Goal: Task Accomplishment & Management: Manage account settings

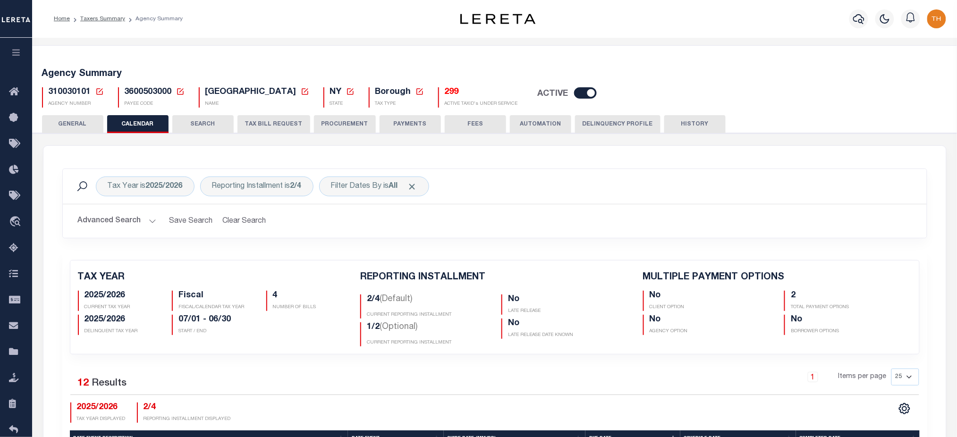
click at [84, 123] on button "GENERAL" at bounding box center [72, 124] width 61 height 18
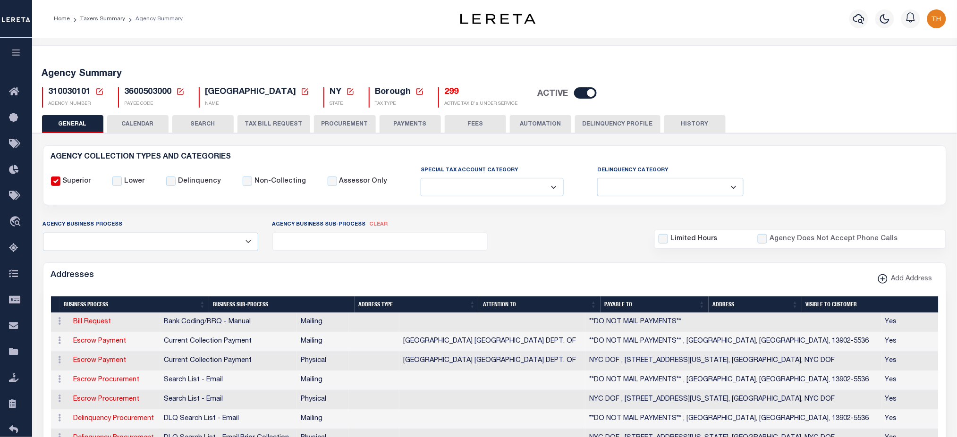
scroll to position [126, 0]
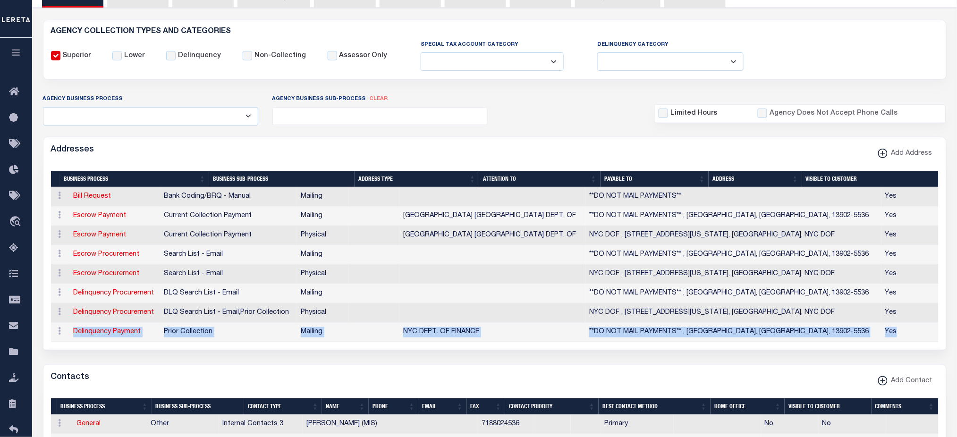
drag, startPoint x: 72, startPoint y: 338, endPoint x: 898, endPoint y: 334, distance: 825.5
click at [898, 334] on tr "ACTIONS Edit Address Delete Address Delinquency Payment Prior Collection Mailin…" at bounding box center [494, 332] width 887 height 19
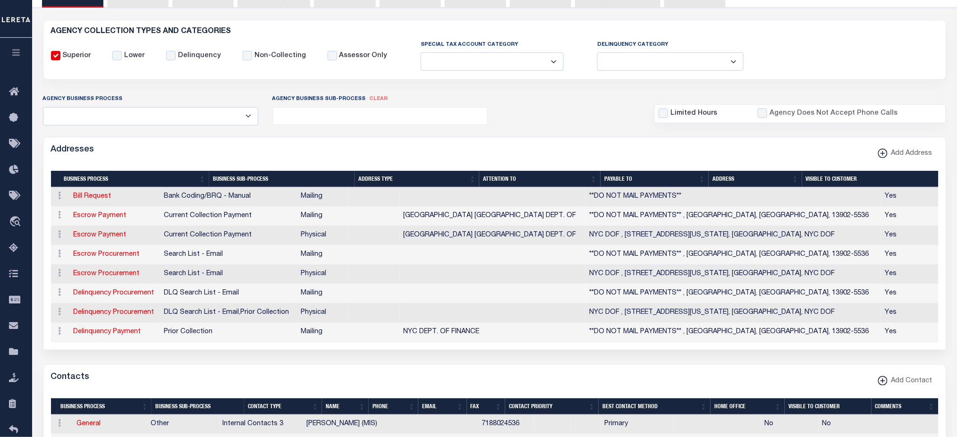
click at [66, 333] on div "ACTIONS Edit Address Delete Address" at bounding box center [60, 332] width 11 height 11
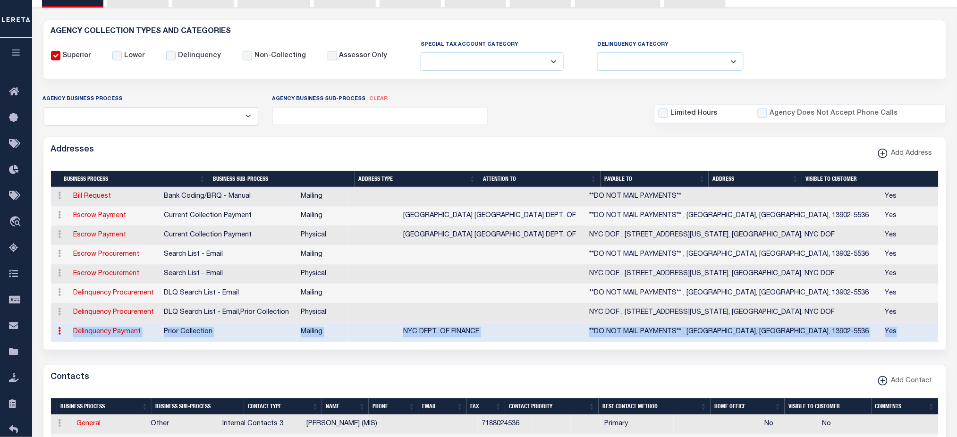
drag, startPoint x: 82, startPoint y: 332, endPoint x: 901, endPoint y: 329, distance: 819.3
click at [901, 329] on tr "ACTIONS Edit Address Delete Address Delinquency Payment Prior Collection Mailin…" at bounding box center [494, 332] width 887 height 19
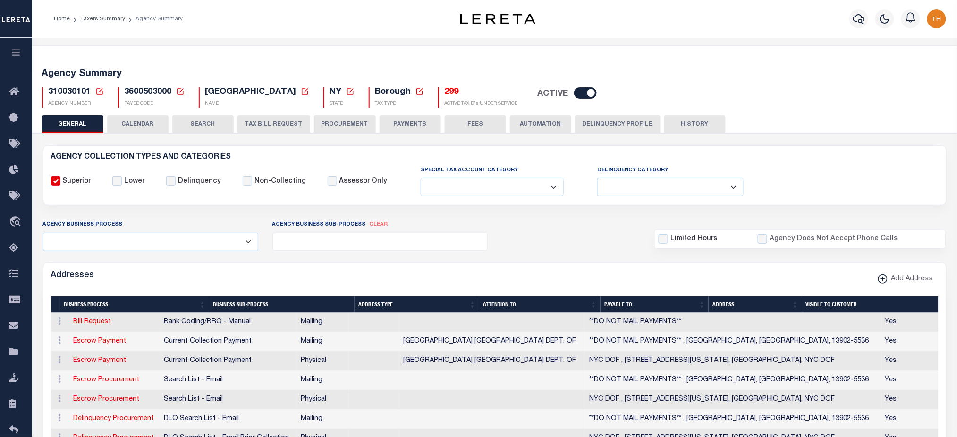
click at [58, 95] on span "310030101" at bounding box center [70, 92] width 42 height 8
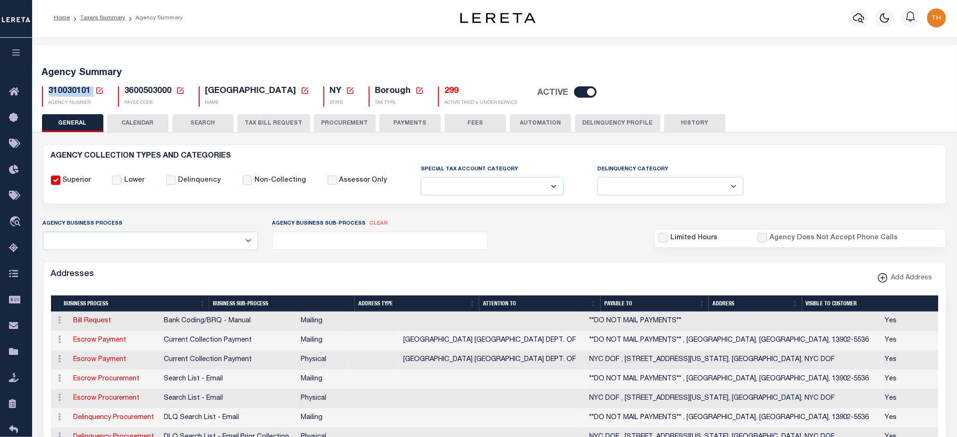
scroll to position [189, 0]
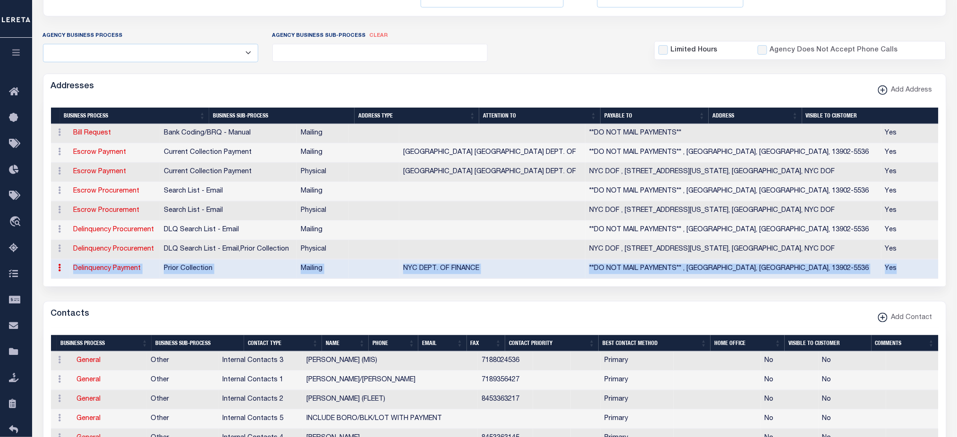
drag, startPoint x: 70, startPoint y: 277, endPoint x: 909, endPoint y: 272, distance: 838.7
click at [909, 272] on tr "ACTIONS Edit Address Delete Address Delinquency Payment Prior Collection Mailin…" at bounding box center [494, 269] width 887 height 19
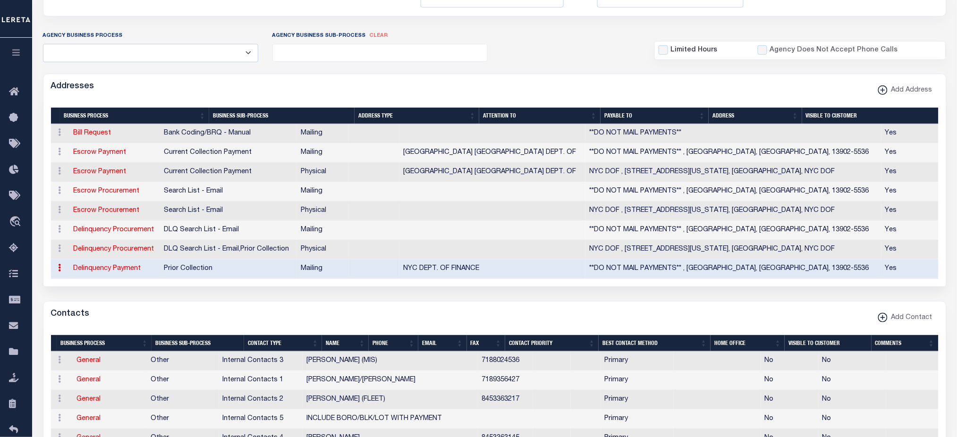
click at [239, 91] on div "Addresses Add Address" at bounding box center [494, 87] width 902 height 26
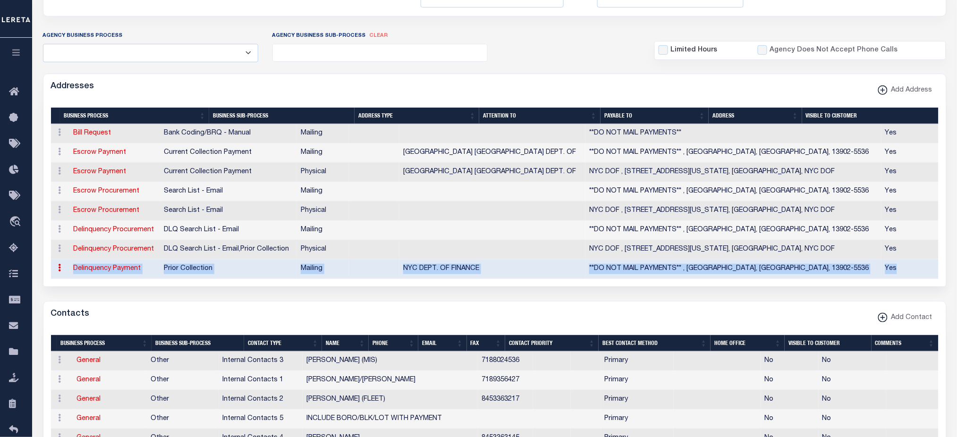
drag, startPoint x: 903, startPoint y: 269, endPoint x: 73, endPoint y: 270, distance: 830.7
click at [73, 270] on tr "ACTIONS Edit Address Delete Address Delinquency Payment Prior Collection Mailin…" at bounding box center [494, 269] width 887 height 19
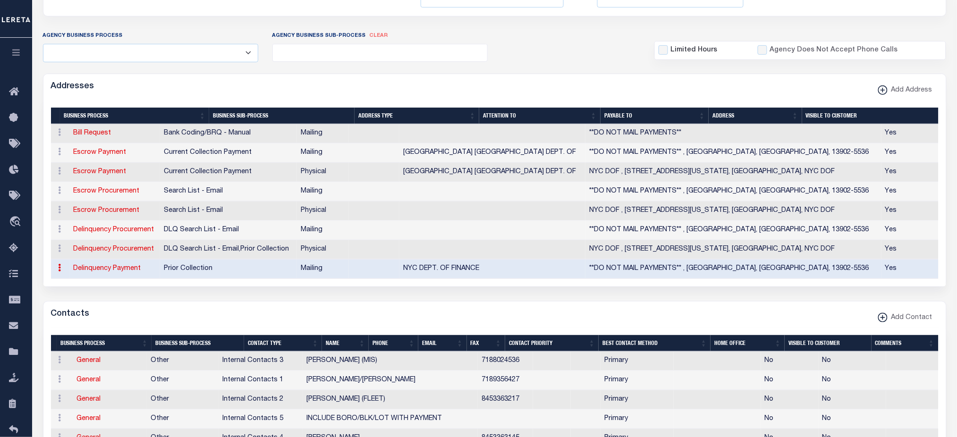
click at [779, 303] on div "Contacts Add Contact" at bounding box center [494, 315] width 902 height 26
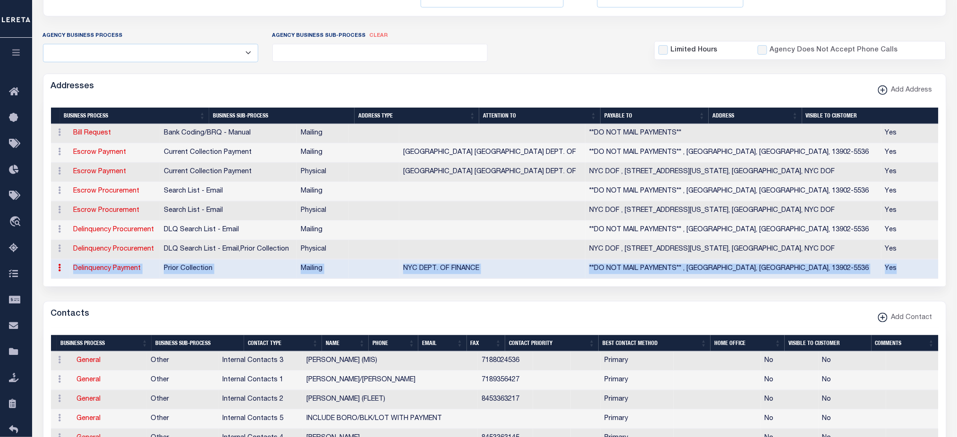
drag, startPoint x: 70, startPoint y: 269, endPoint x: 911, endPoint y: 269, distance: 841.5
click at [911, 269] on tr "ACTIONS Edit Address Delete Address Delinquency Payment Prior Collection Mailin…" at bounding box center [494, 269] width 887 height 19
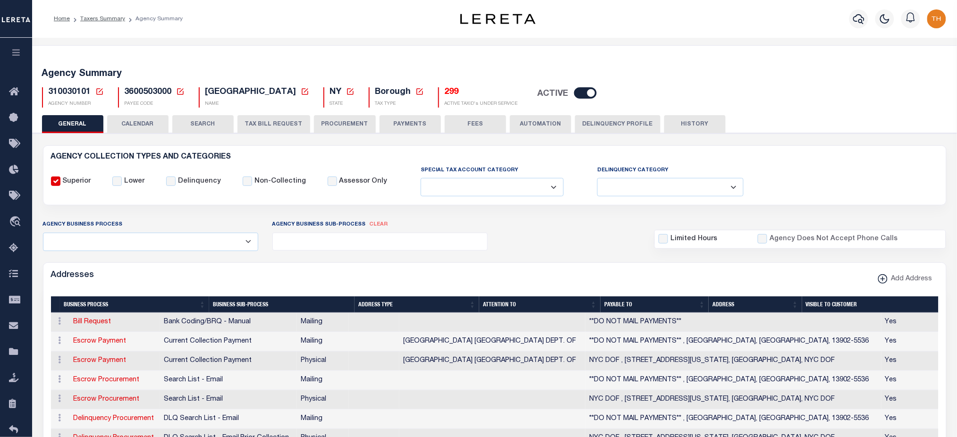
scroll to position [126, 0]
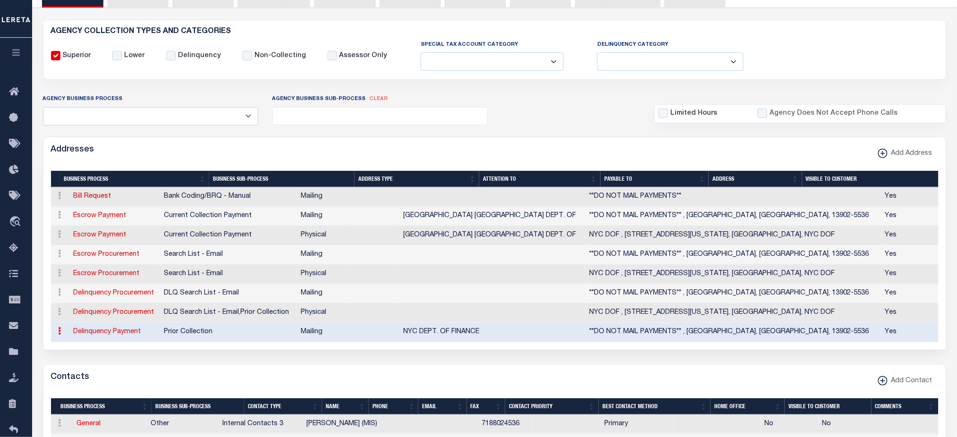
click at [639, 350] on div "Addresses Add Address" at bounding box center [494, 243] width 903 height 213
drag, startPoint x: 438, startPoint y: 330, endPoint x: 902, endPoint y: 334, distance: 464.0
click at [902, 334] on tr "ACTIONS Edit Address Delete Address Delinquency Payment Prior Collection Mailin…" at bounding box center [494, 332] width 887 height 19
drag, startPoint x: 331, startPoint y: 334, endPoint x: 372, endPoint y: 335, distance: 41.1
click at [349, 335] on td "Mailing" at bounding box center [323, 332] width 52 height 19
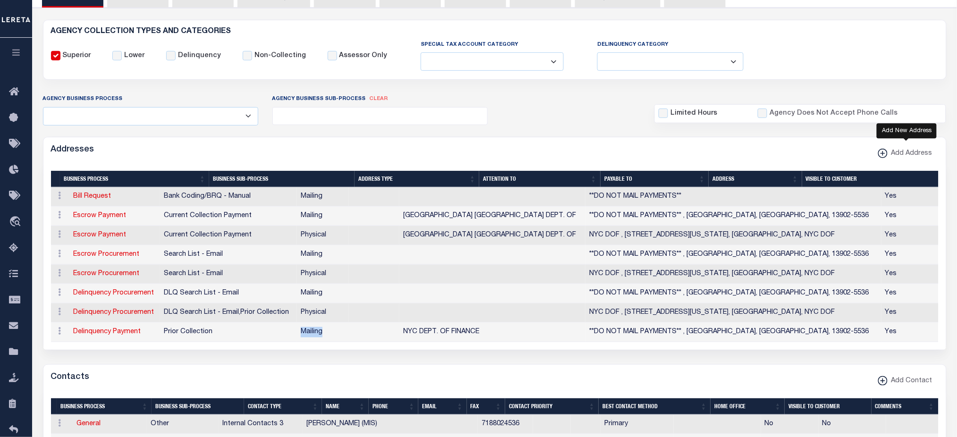
click at [887, 154] on xmlns\ "button" at bounding box center [882, 153] width 9 height 9
select select "1"
checkbox input "true"
select select
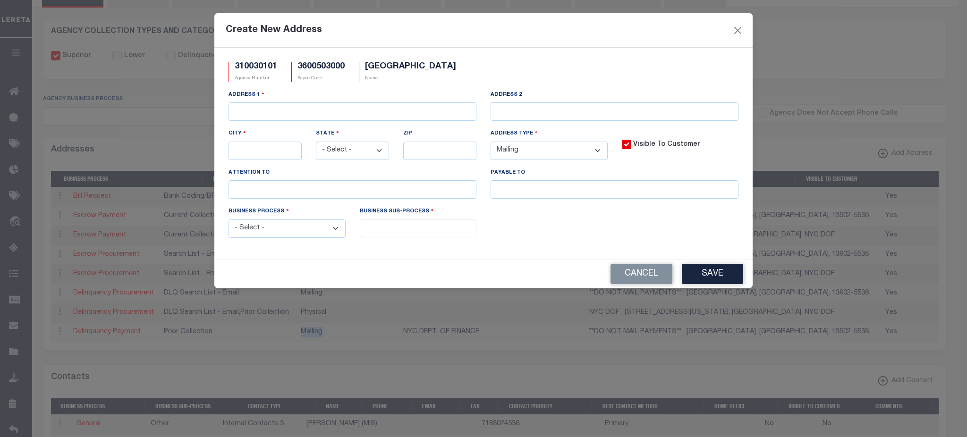
click at [564, 155] on select "- Select - FedEx/Overnight Lock Box Mailing Mailing/Physical Physical" at bounding box center [548, 151] width 117 height 18
click at [738, 33] on button "Close" at bounding box center [738, 30] width 12 height 12
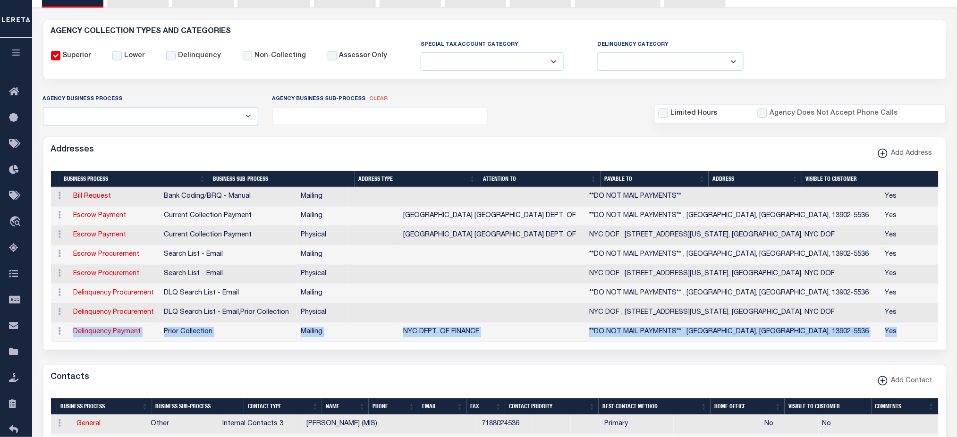
drag, startPoint x: 900, startPoint y: 332, endPoint x: 74, endPoint y: 337, distance: 826.4
click at [74, 337] on tr "ACTIONS Edit Address Delete Address Delinquency Payment Prior Collection Mailin…" at bounding box center [494, 332] width 887 height 19
click at [125, 335] on link "Delinquency Payment" at bounding box center [106, 331] width 67 height 7
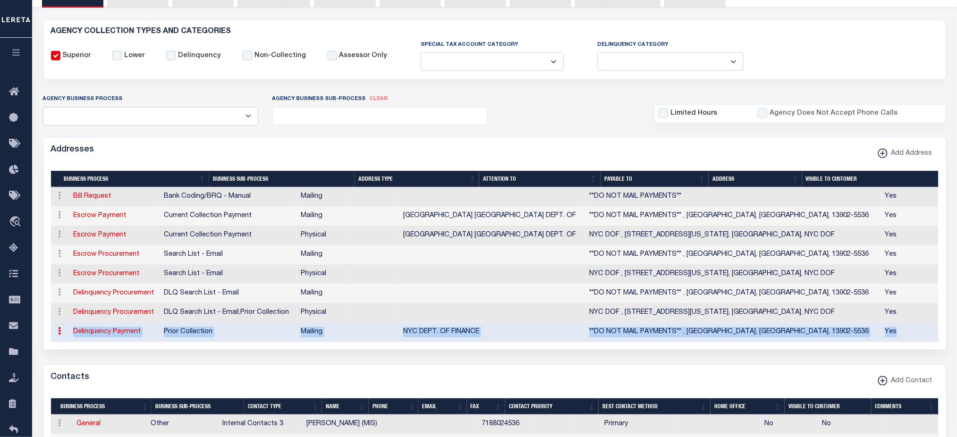
click at [160, 323] on td "Delinquency Procurement" at bounding box center [114, 312] width 91 height 19
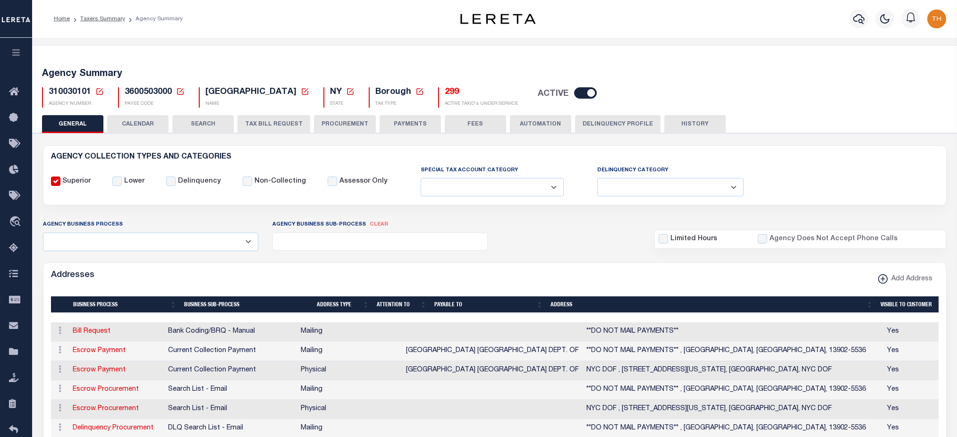
select select
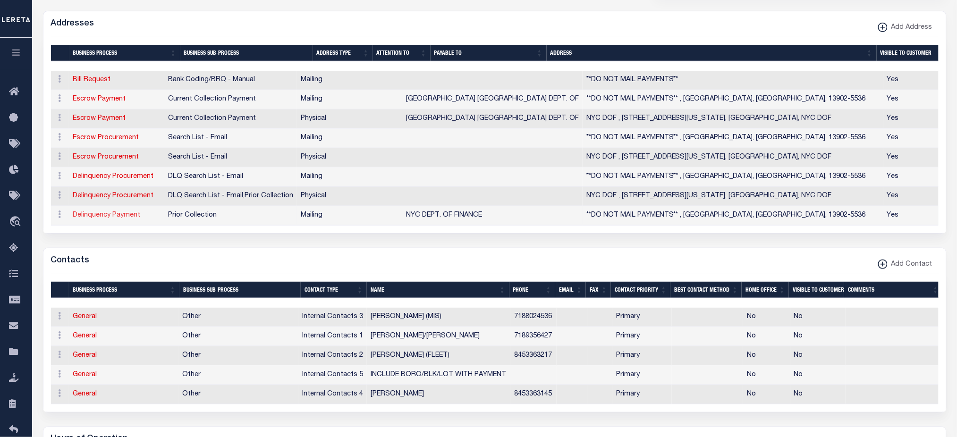
click at [127, 218] on link "Delinquency Payment" at bounding box center [106, 215] width 67 height 7
select select "1"
checkbox input "false"
select select
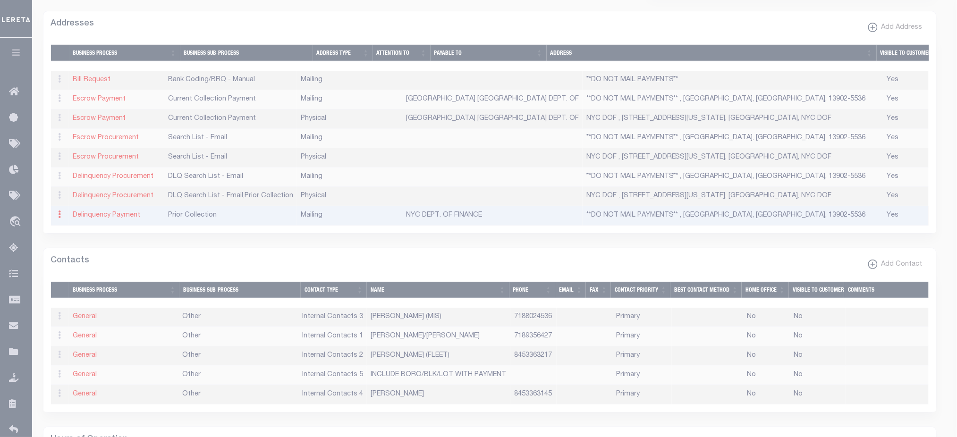
type input "**DO NOT MAIL PAYMENTS**"
type input "BINGHAMTON"
select select "NY"
type input "13902-5536"
checkbox input "true"
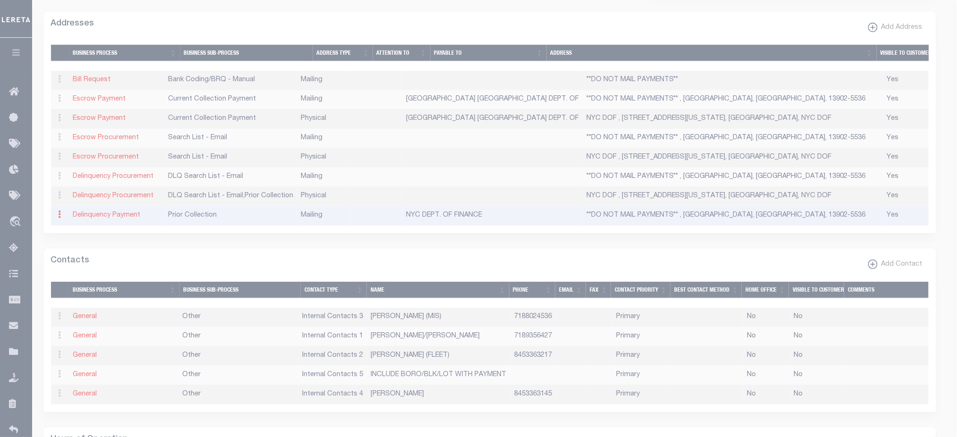
type input "NYC DEPT. OF FINANCE"
select select "5"
select select "27"
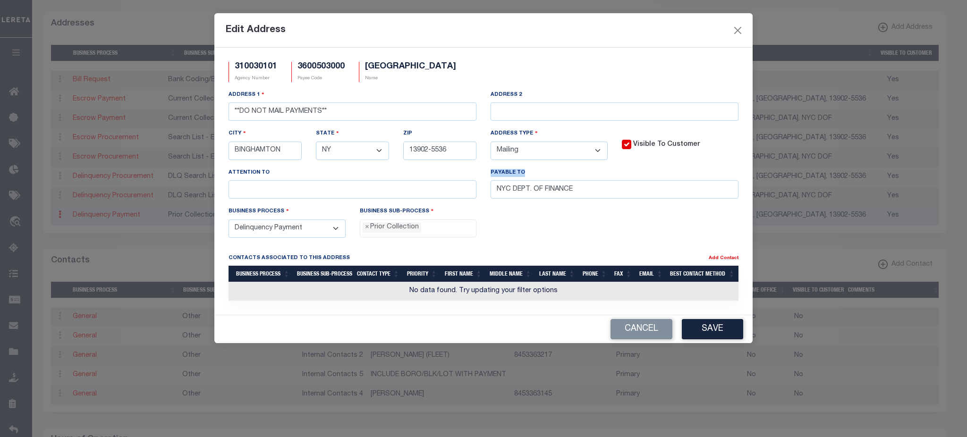
drag, startPoint x: 525, startPoint y: 178, endPoint x: 540, endPoint y: 177, distance: 14.6
click at [540, 177] on div "Payable To NYC DEPT. OF FINANCE" at bounding box center [614, 187] width 262 height 39
drag, startPoint x: 581, startPoint y: 188, endPoint x: 459, endPoint y: 194, distance: 122.4
click at [459, 194] on div "Address 1 **DO NOT MAIL PAYMENTS** Address 2 City BINGHAMTON State - Select - A…" at bounding box center [483, 148] width 524 height 117
drag, startPoint x: 488, startPoint y: 172, endPoint x: 579, endPoint y: 194, distance: 93.3
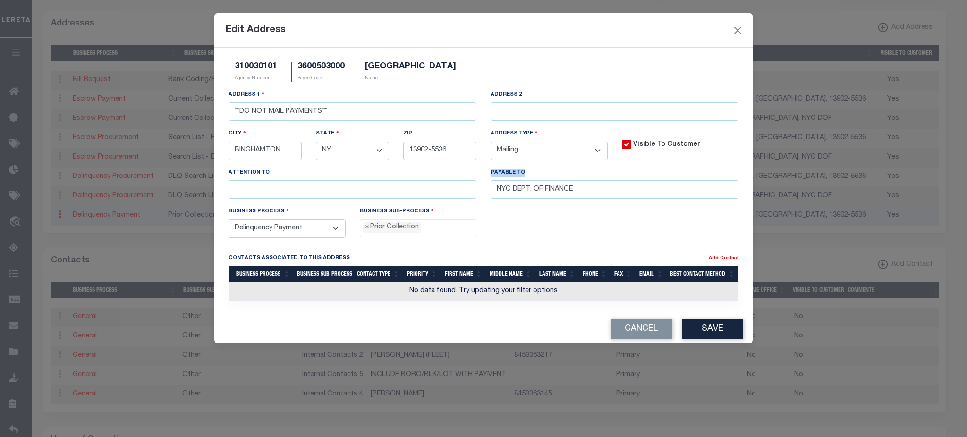
click at [579, 194] on div "Payable To NYC DEPT. OF FINANCE" at bounding box center [614, 187] width 262 height 39
drag, startPoint x: 738, startPoint y: 32, endPoint x: 724, endPoint y: 41, distance: 16.4
click at [720, 42] on div "Edit Address" at bounding box center [483, 30] width 538 height 34
drag, startPoint x: 582, startPoint y: 235, endPoint x: 493, endPoint y: 176, distance: 106.7
click at [493, 176] on form "310030101 Agency Number 3600503000 Payee Code BRONX CITY Name Address 1 **DO NO…" at bounding box center [483, 154] width 510 height 184
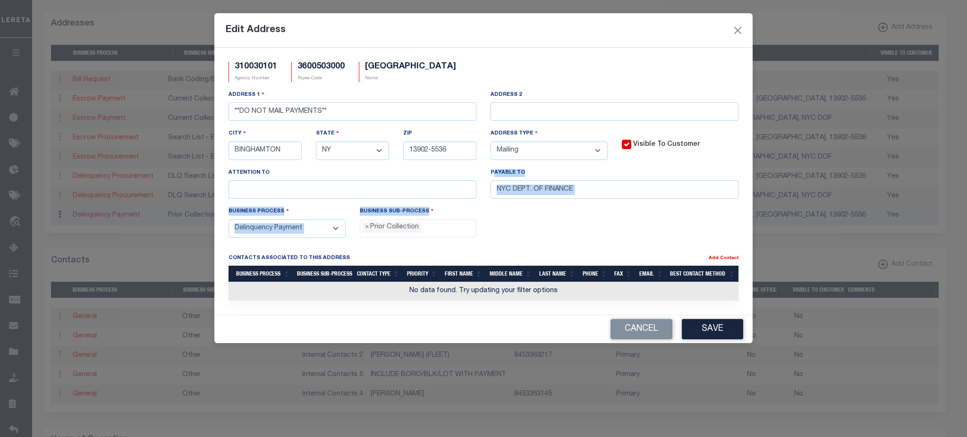
click at [537, 245] on div "Business Process - Select - All Automation Bill Request Delinquency Payment Del…" at bounding box center [483, 225] width 524 height 39
drag, startPoint x: 489, startPoint y: 174, endPoint x: 610, endPoint y: 206, distance: 125.1
click at [610, 206] on div "Payable To NYC DEPT. OF FINANCE" at bounding box center [614, 187] width 262 height 39
click at [526, 230] on div "Business Process - Select - All Automation Bill Request Delinquency Payment Del…" at bounding box center [483, 225] width 524 height 39
click at [741, 34] on button "Close" at bounding box center [738, 30] width 12 height 12
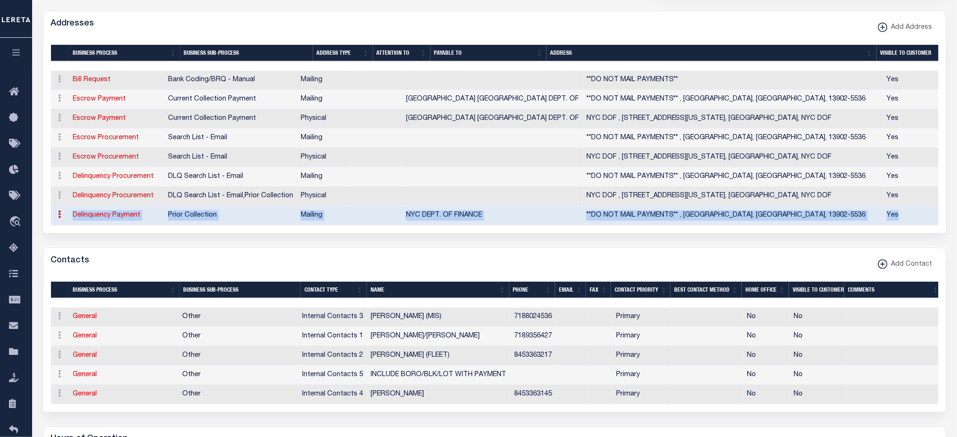
drag, startPoint x: 68, startPoint y: 216, endPoint x: 897, endPoint y: 218, distance: 829.2
click at [897, 218] on tr "ACTIONS Edit Address Delete Address Delinquency Payment Prior Collection Mailin…" at bounding box center [496, 215] width 891 height 19
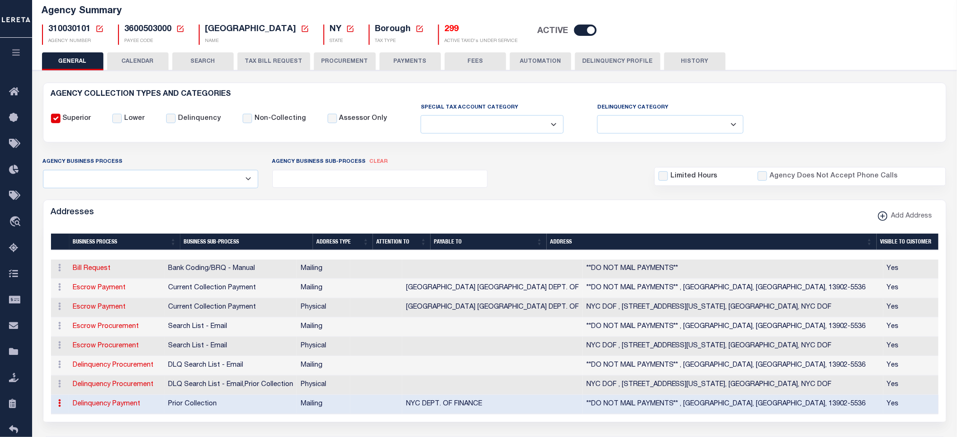
drag, startPoint x: 867, startPoint y: 421, endPoint x: 872, endPoint y: 419, distance: 5.3
click at [868, 421] on div "1 Selected 8 Results Items per page" at bounding box center [494, 324] width 902 height 196
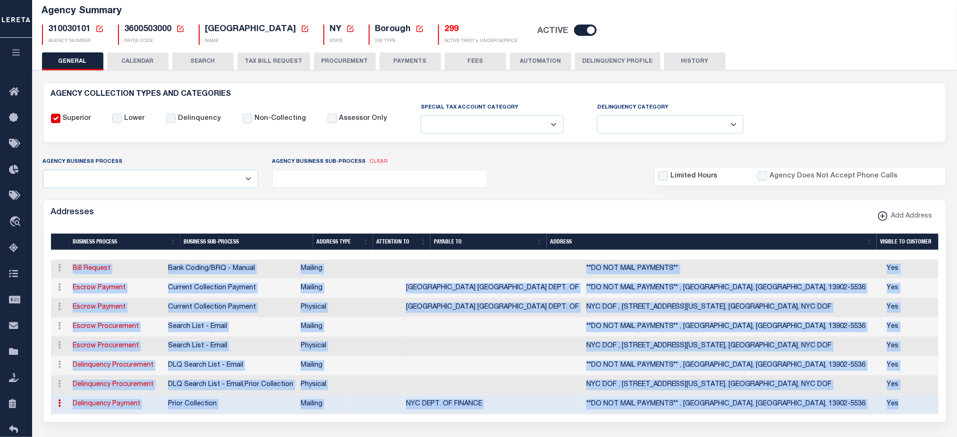
scroll to position [117, 0]
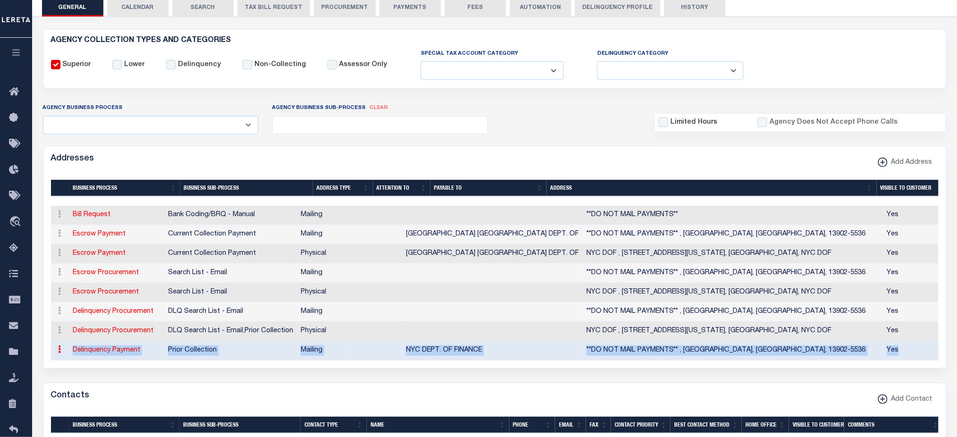
drag, startPoint x: 902, startPoint y: 405, endPoint x: 74, endPoint y: 347, distance: 830.3
click at [74, 347] on tr "ACTIONS Edit Address Delete Address Delinquency Payment Prior Collection Mailin…" at bounding box center [496, 350] width 891 height 19
click at [655, 358] on td "**DO NOT MAIL PAYMENTS** , BINGHAMTON, NY, 13902-5536" at bounding box center [732, 350] width 301 height 19
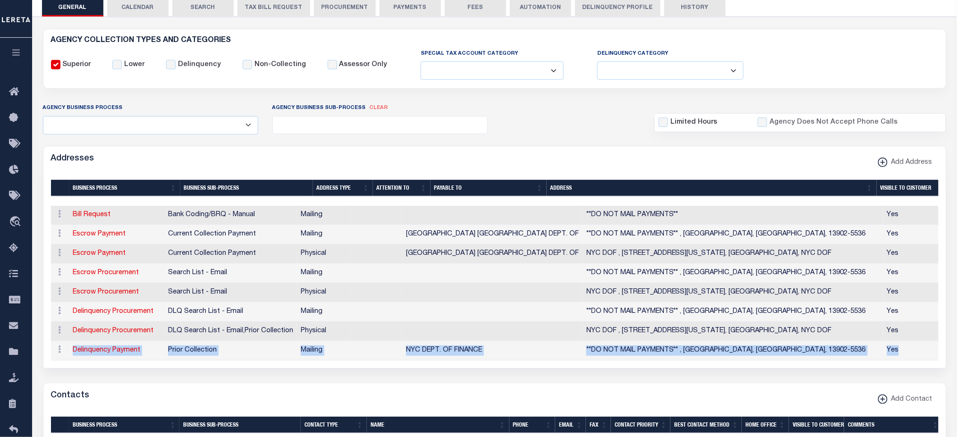
drag, startPoint x: 905, startPoint y: 351, endPoint x: 64, endPoint y: 357, distance: 840.6
click at [64, 357] on tr "ACTIONS Edit Address Delete Address Delinquency Payment Prior Collection Mailin…" at bounding box center [496, 350] width 891 height 19
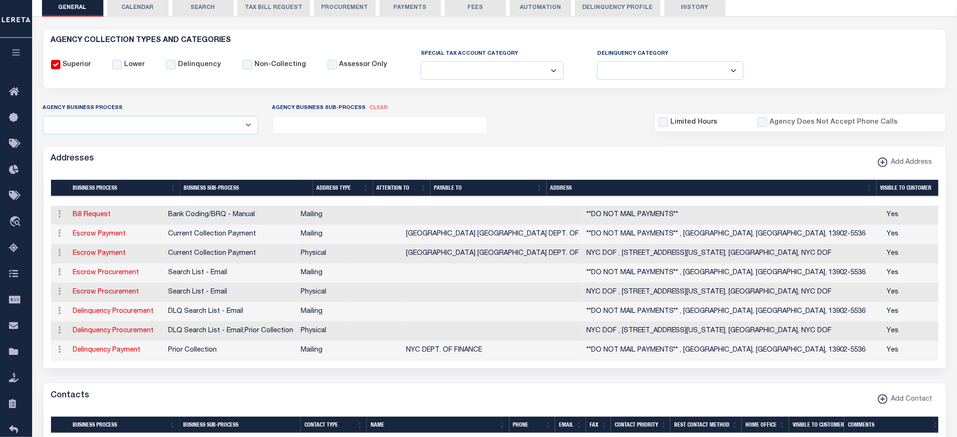
click at [368, 368] on div "1 Selected 8 Results Items per page" at bounding box center [494, 270] width 902 height 196
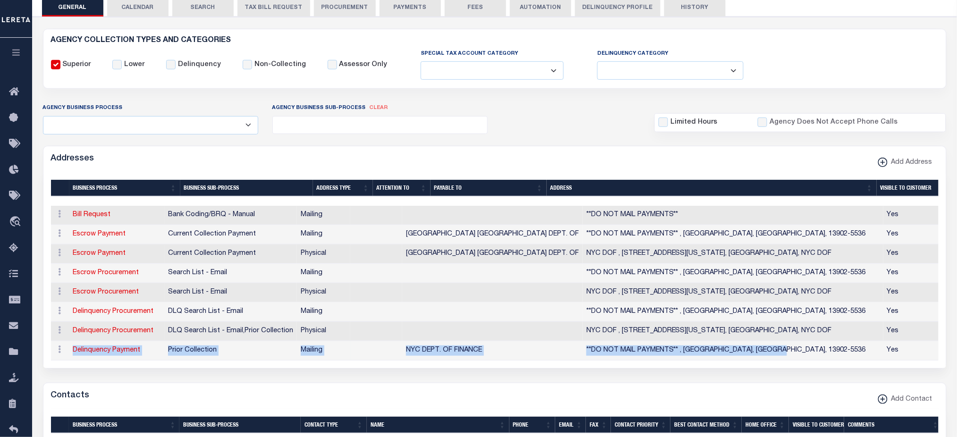
drag, startPoint x: 68, startPoint y: 352, endPoint x: 800, endPoint y: 342, distance: 731.1
click at [800, 342] on tr "ACTIONS Edit Address Delete Address Delinquency Payment Prior Collection Mailin…" at bounding box center [496, 350] width 891 height 19
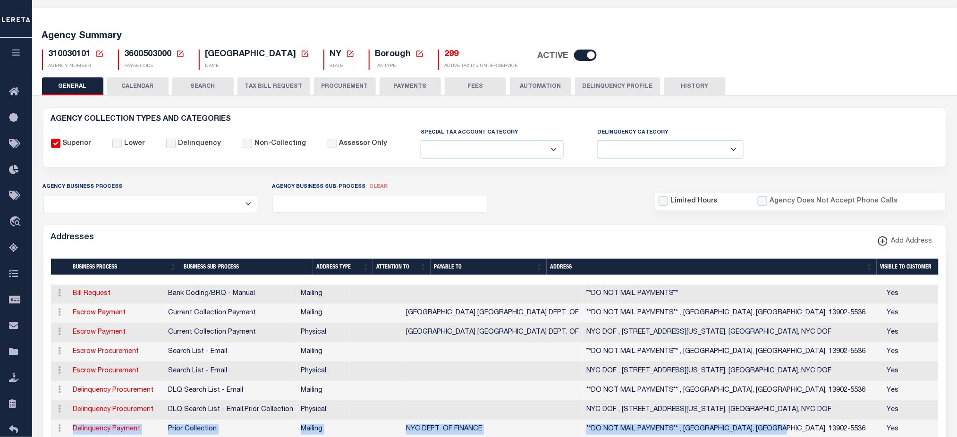
scroll to position [0, 0]
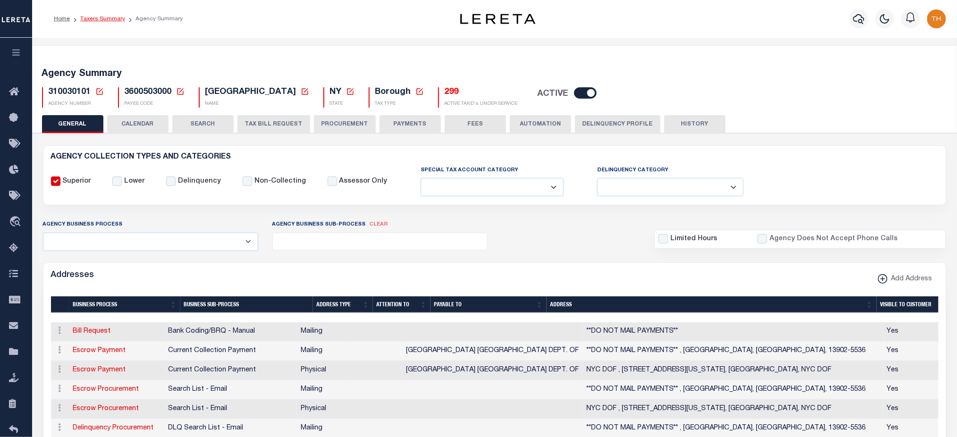
click at [102, 21] on link "Taxers Summary" at bounding box center [102, 19] width 45 height 6
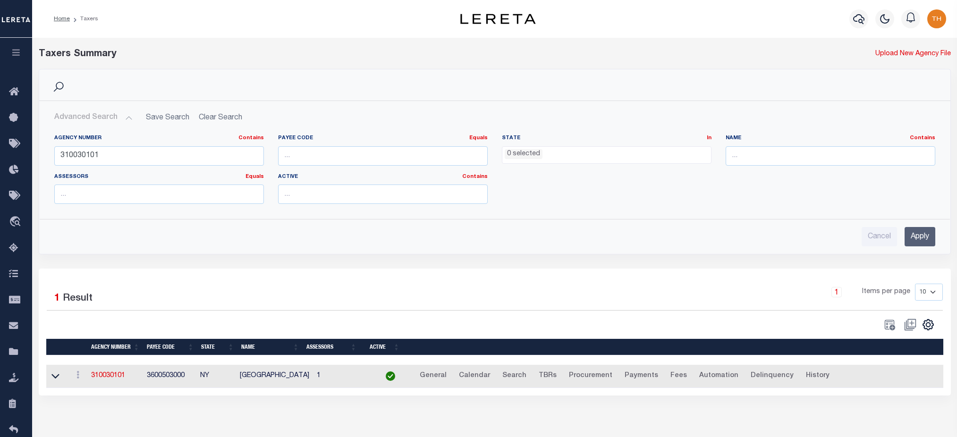
select select
click at [70, 157] on input "310030101" at bounding box center [159, 155] width 210 height 19
click at [87, 150] on input "310030101" at bounding box center [159, 155] width 210 height 19
click at [770, 168] on div "Name Contains Contains Is" at bounding box center [830, 154] width 224 height 39
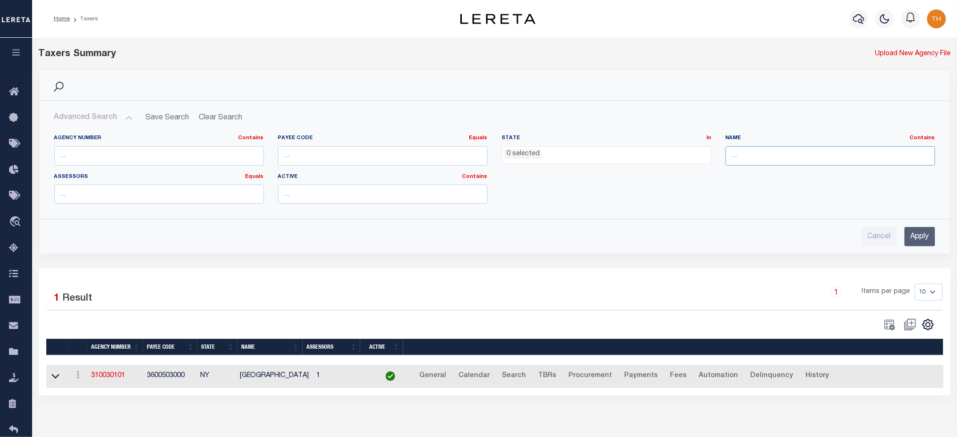
click at [773, 165] on input "text" at bounding box center [830, 155] width 210 height 19
type input "los angeles county"
click at [918, 239] on input "Apply" at bounding box center [919, 236] width 31 height 19
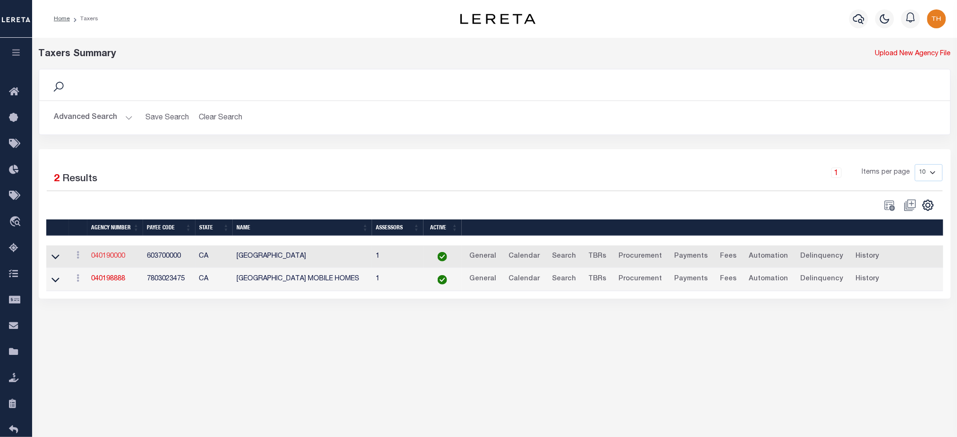
click at [115, 257] on link "040190000" at bounding box center [108, 256] width 34 height 7
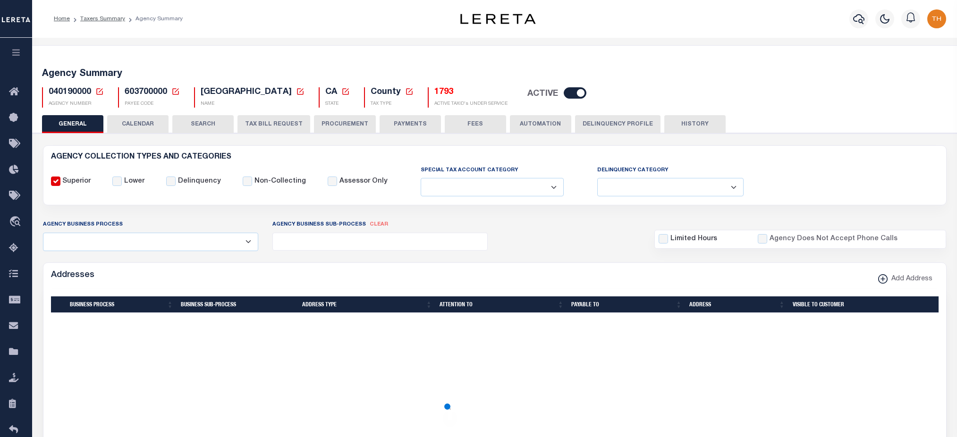
select select
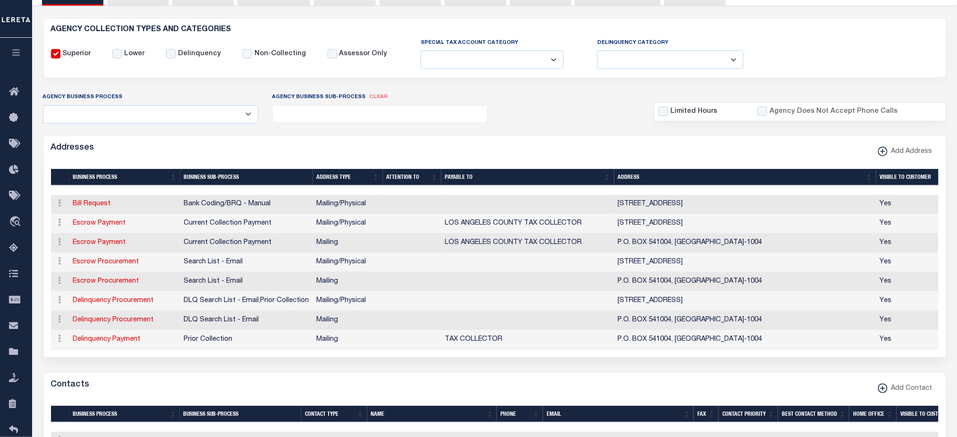
scroll to position [126, 0]
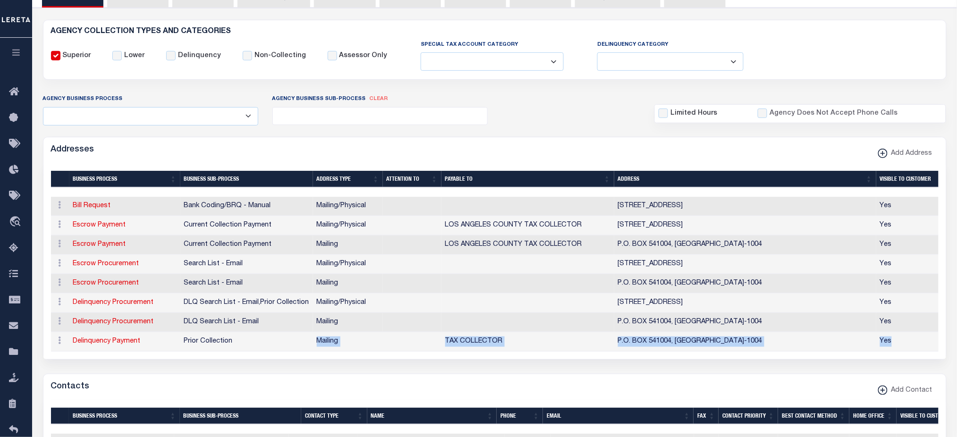
drag, startPoint x: 900, startPoint y: 342, endPoint x: 253, endPoint y: 343, distance: 646.6
click at [253, 343] on tr "ACTIONS Edit Address Delete Address Delinquency Payment Prior Collection Mailin…" at bounding box center [496, 341] width 891 height 19
drag, startPoint x: 911, startPoint y: 343, endPoint x: 184, endPoint y: 345, distance: 727.3
click at [184, 345] on tr "ACTIONS Edit Address Delete Address Delinquency Payment Prior Collection Mailin…" at bounding box center [496, 341] width 891 height 19
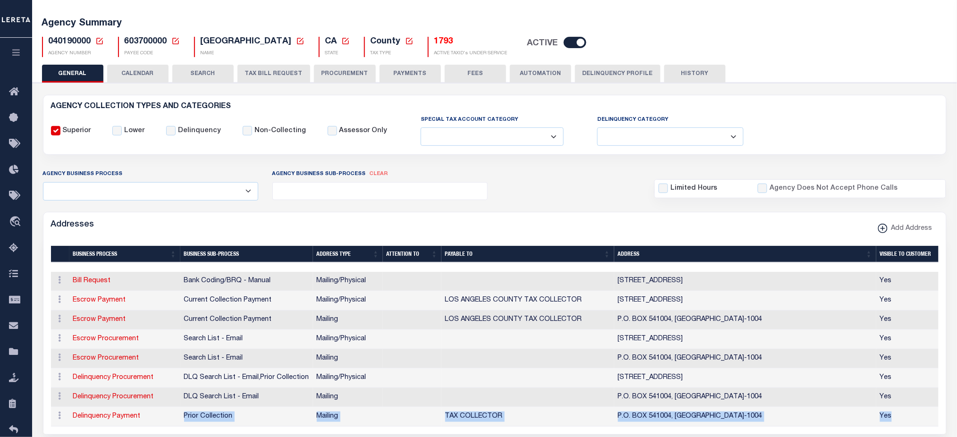
scroll to position [0, 0]
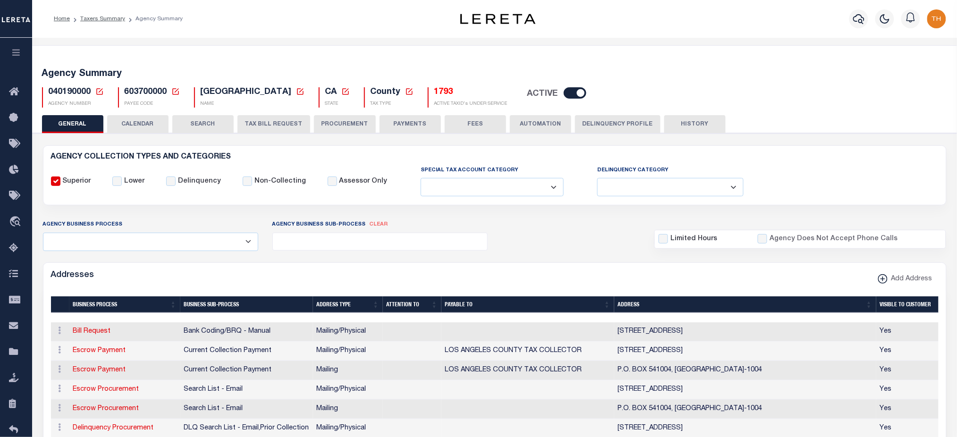
click at [635, 124] on button "Delinquency Profile" at bounding box center [617, 124] width 85 height 18
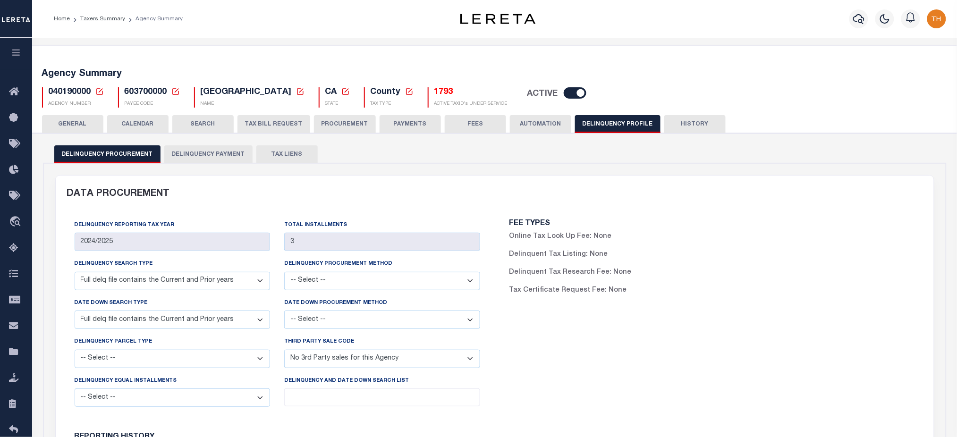
click at [218, 151] on button "Delinquency Payment" at bounding box center [208, 154] width 88 height 18
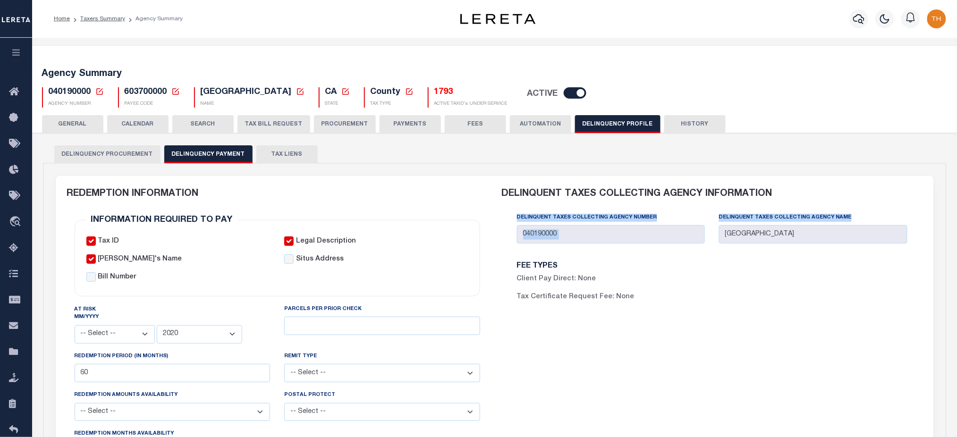
click at [816, 240] on div "Delinquent Taxes Collecting Agency Number 040190000 Delinquent Taxes Collecting…" at bounding box center [712, 231] width 404 height 39
drag, startPoint x: 602, startPoint y: 263, endPoint x: 575, endPoint y: 246, distance: 32.0
click at [598, 262] on h6 "FEE TYPES" at bounding box center [611, 266] width 188 height 8
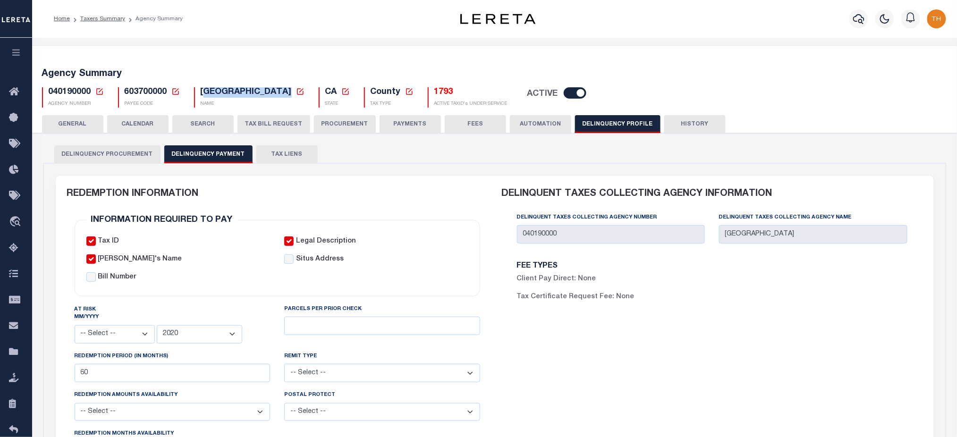
drag, startPoint x: 202, startPoint y: 95, endPoint x: 291, endPoint y: 91, distance: 88.8
click at [291, 91] on span "LOS ANGELES COUNTY" at bounding box center [246, 92] width 91 height 8
click at [85, 131] on button "GENERAL" at bounding box center [72, 124] width 61 height 18
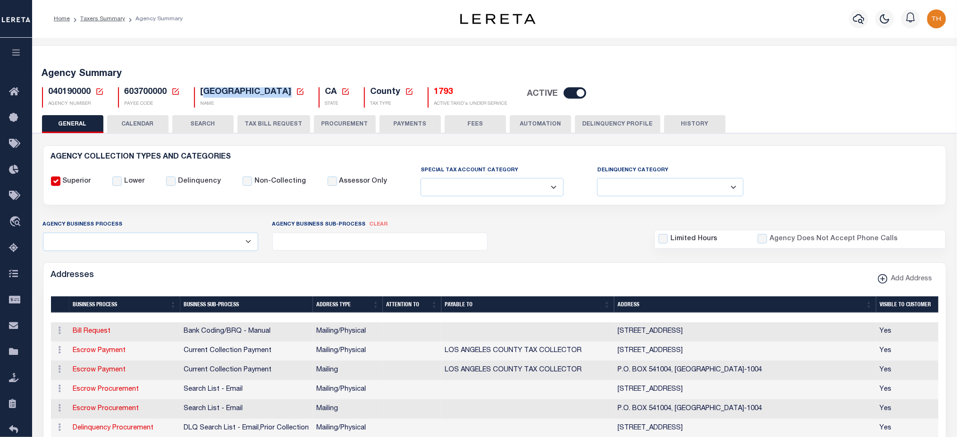
scroll to position [189, 0]
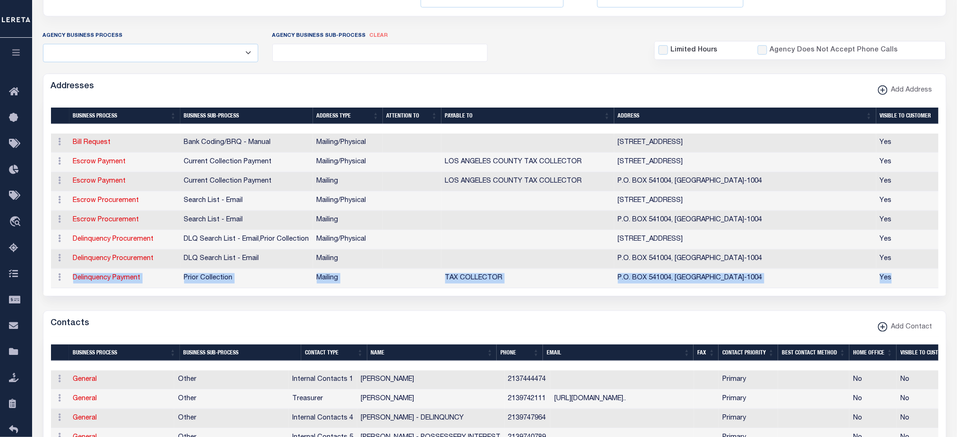
drag, startPoint x: 917, startPoint y: 276, endPoint x: 65, endPoint y: 277, distance: 851.9
click at [65, 277] on tr "ACTIONS Edit Address Delete Address Delinquency Payment Prior Collection Mailin…" at bounding box center [496, 278] width 891 height 19
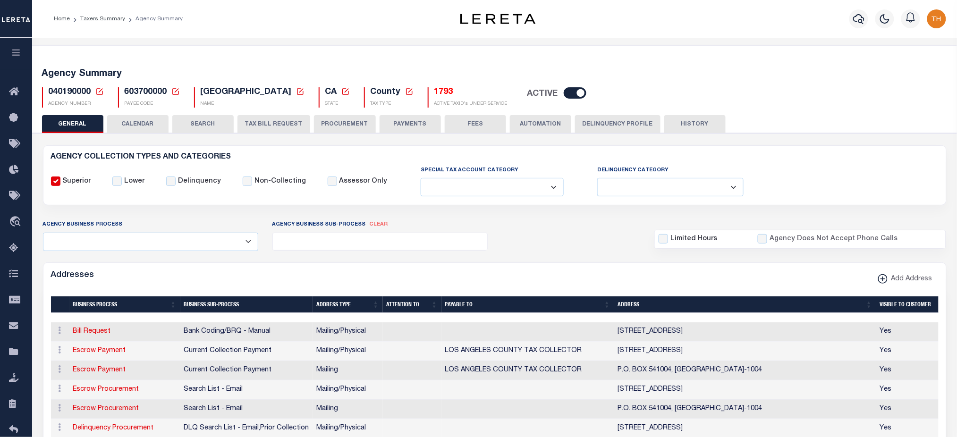
scroll to position [126, 0]
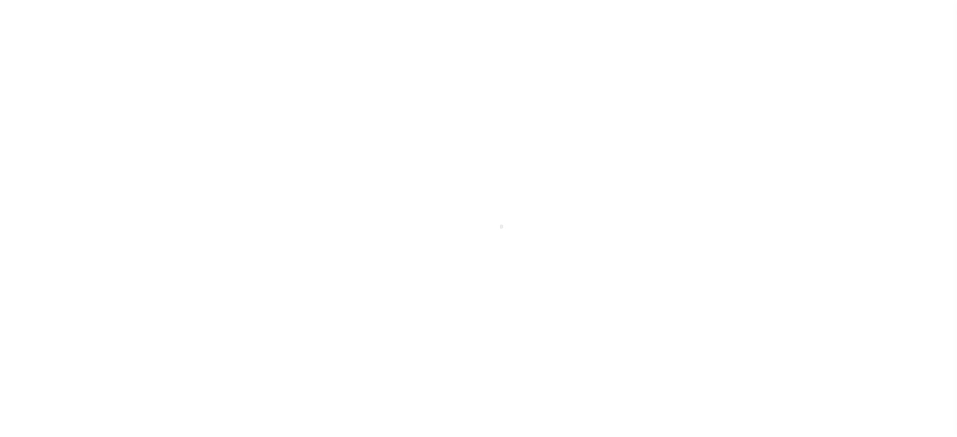
select select
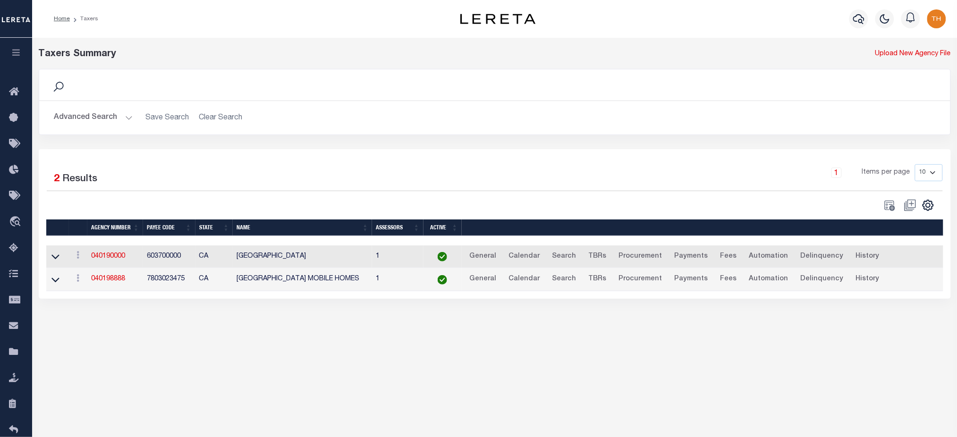
click at [116, 116] on button "Advanced Search" at bounding box center [93, 118] width 78 height 18
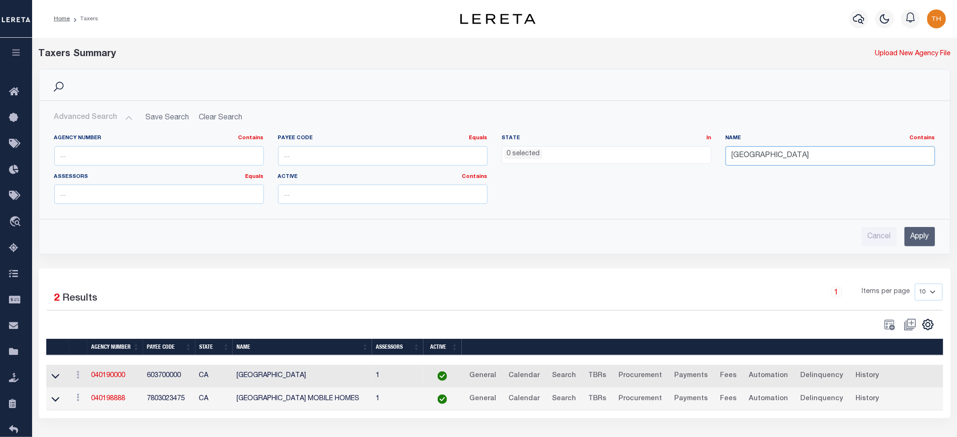
drag, startPoint x: 815, startPoint y: 155, endPoint x: 695, endPoint y: 149, distance: 119.6
click at [695, 149] on div "Agency Number Contains Contains Is Payee Code Equals Equals Is Not Equal To Is …" at bounding box center [494, 173] width 895 height 77
type input "[GEOGRAPHIC_DATA]"
click at [917, 240] on input "Apply" at bounding box center [919, 236] width 31 height 19
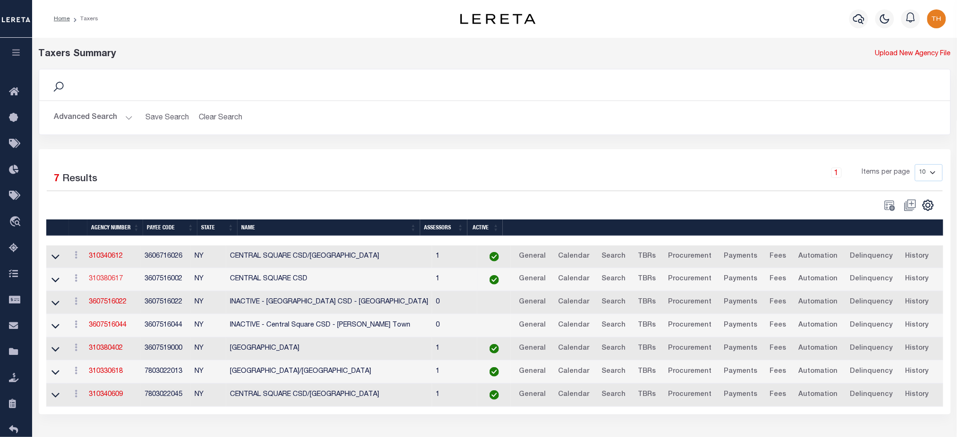
click at [115, 279] on link "310380617" at bounding box center [106, 279] width 34 height 7
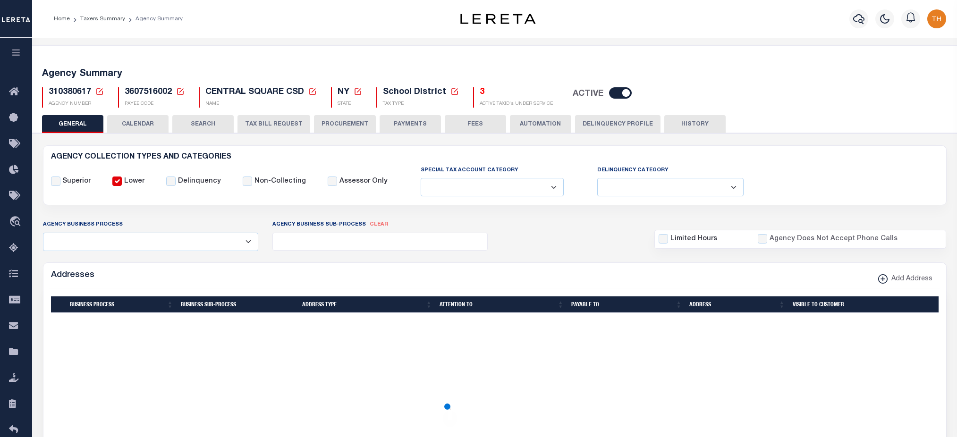
select select
select select "2022"
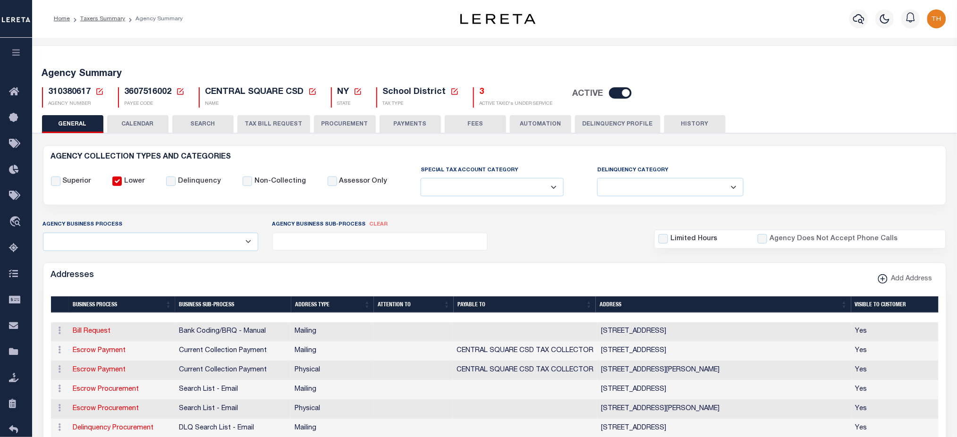
click at [618, 118] on button "Delinquency Profile" at bounding box center [617, 124] width 85 height 18
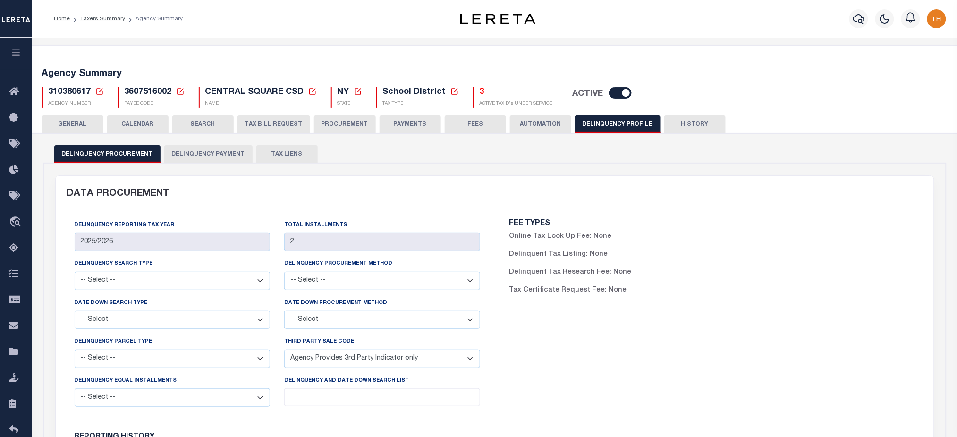
click at [232, 158] on button "Delinquency Payment" at bounding box center [208, 154] width 88 height 18
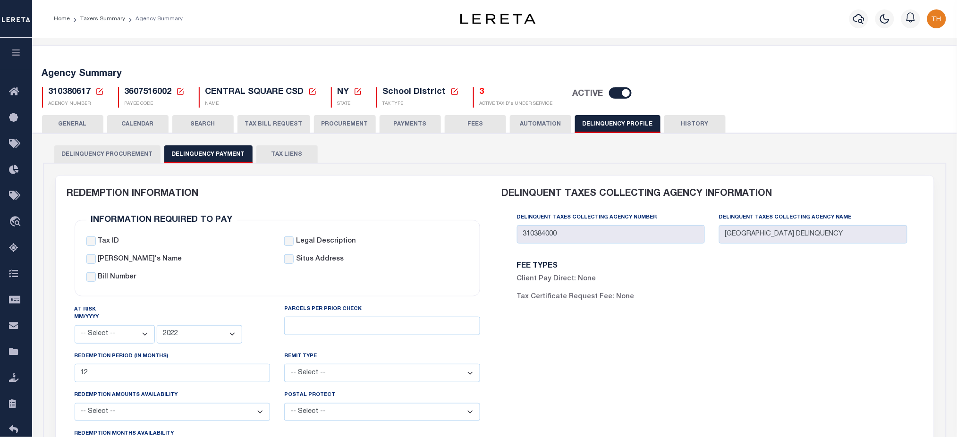
click at [831, 234] on div "Delinquent Taxes Collecting Agency Number 310384000 Delinquent Taxes Collecting…" at bounding box center [712, 231] width 404 height 39
drag, startPoint x: 302, startPoint y: 93, endPoint x: 284, endPoint y: 93, distance: 17.9
click at [284, 93] on span "CENTRAL SQUARE CSD" at bounding box center [254, 92] width 99 height 8
click at [708, 236] on div "Delinquent Taxes Collecting Agency Number 310384000 Delinquent Taxes Collecting…" at bounding box center [712, 231] width 404 height 39
click at [90, 121] on button "GENERAL" at bounding box center [72, 124] width 61 height 18
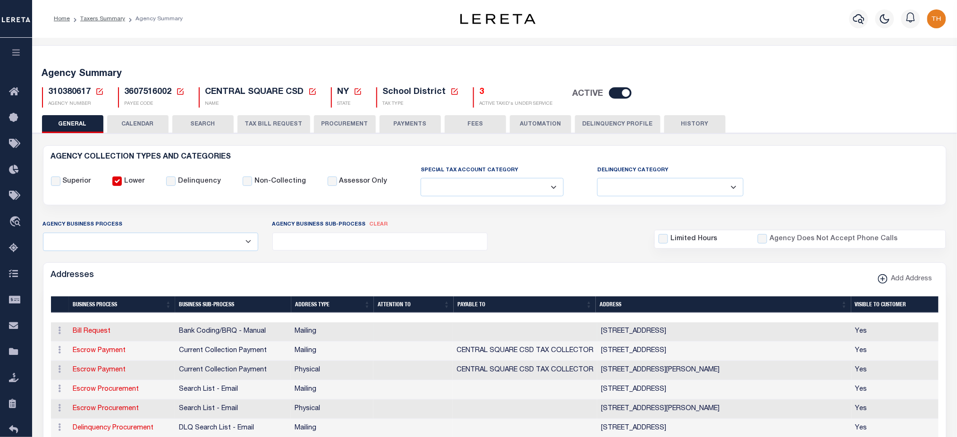
scroll to position [126, 0]
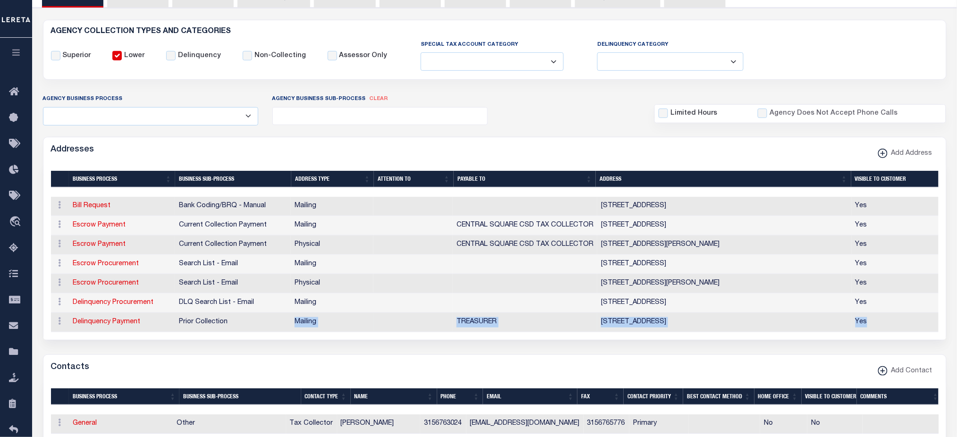
drag, startPoint x: 889, startPoint y: 326, endPoint x: 273, endPoint y: 323, distance: 615.9
click at [273, 323] on tr "ACTIONS View Address Delinquency Payment Prior Collection Mailing TREASURER [ST…" at bounding box center [496, 322] width 891 height 19
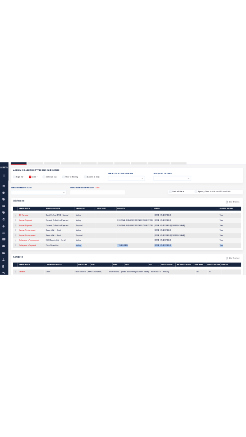
scroll to position [63, 0]
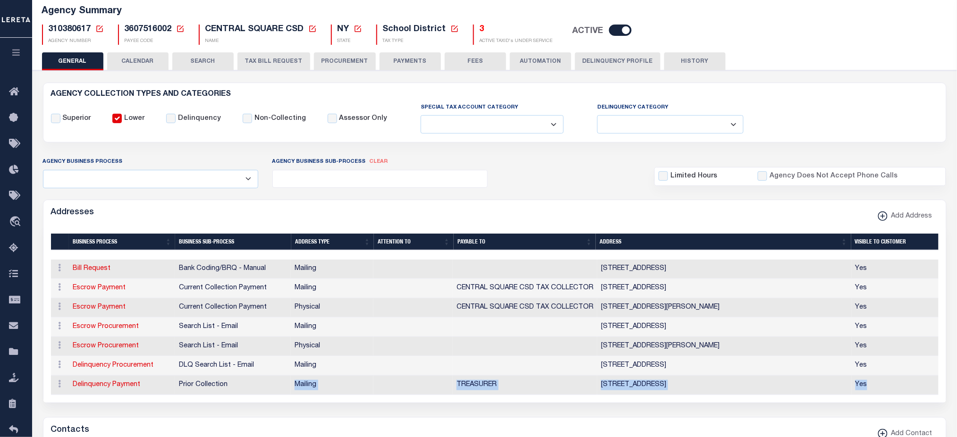
click at [66, 33] on span "310380617" at bounding box center [70, 29] width 42 height 8
copy h5 "310380617"
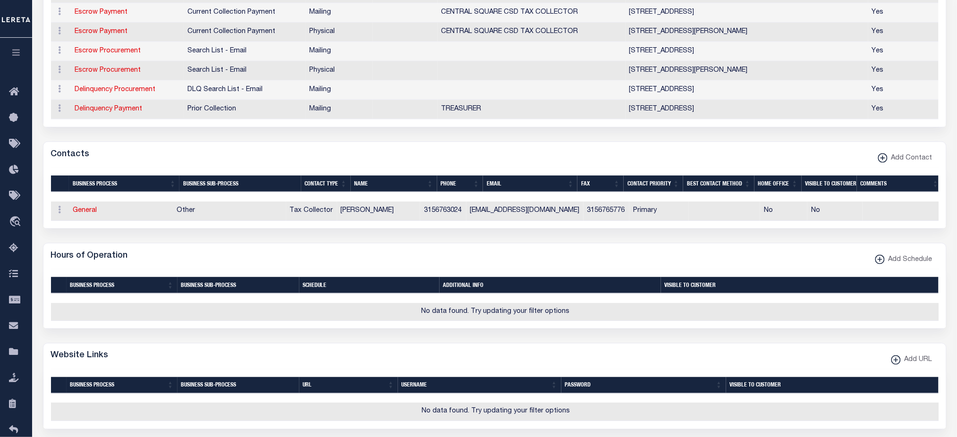
scroll to position [0, 0]
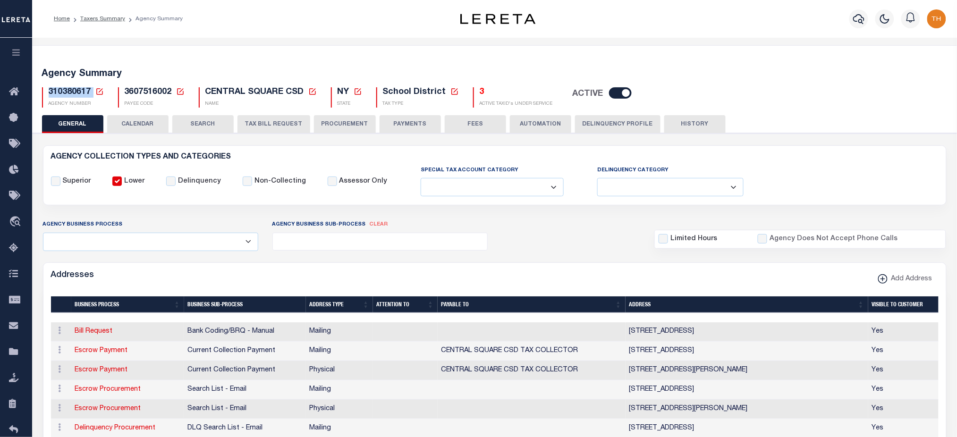
click at [643, 131] on button "Delinquency Profile" at bounding box center [617, 124] width 85 height 18
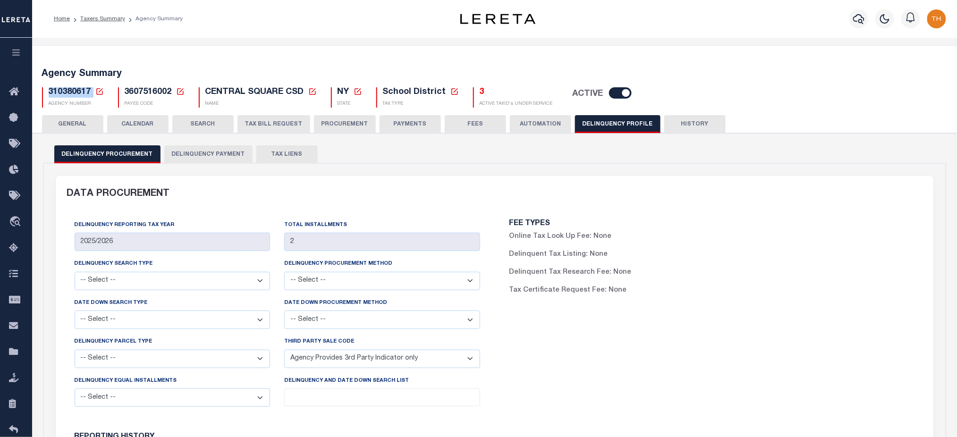
click at [231, 158] on button "Delinquency Payment" at bounding box center [208, 154] width 88 height 18
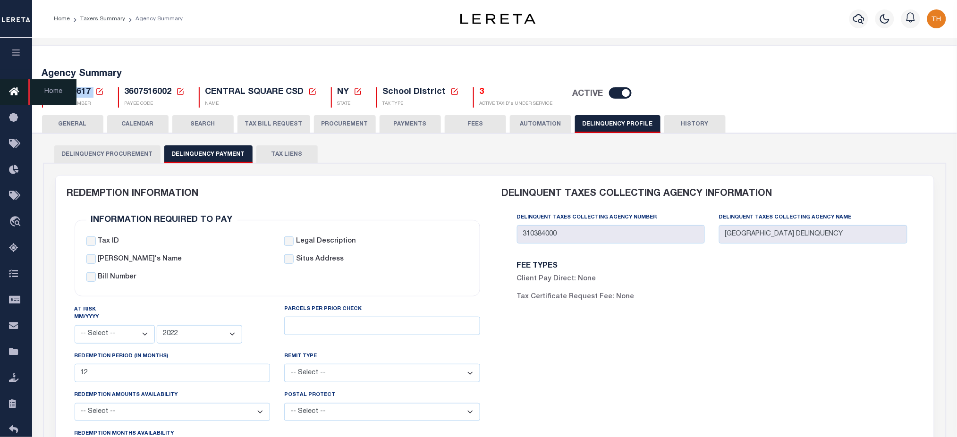
click at [18, 89] on icon at bounding box center [16, 92] width 15 height 12
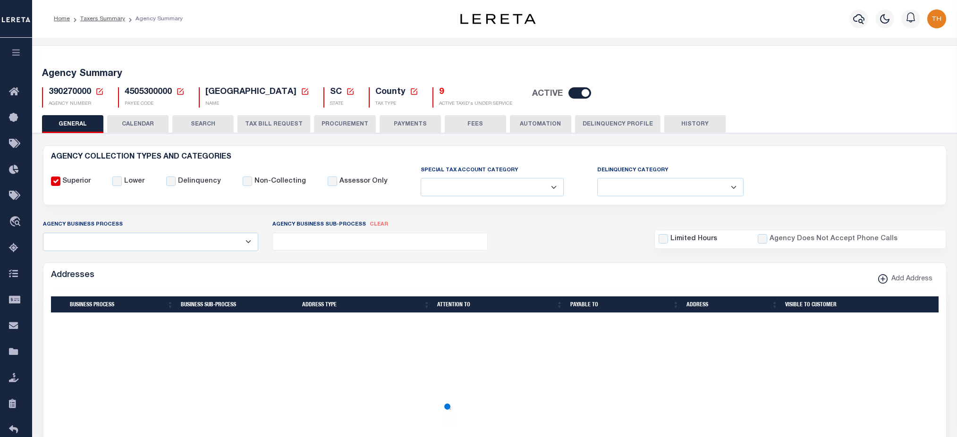
select select
click at [108, 16] on link "Taxers Summary" at bounding box center [102, 19] width 45 height 6
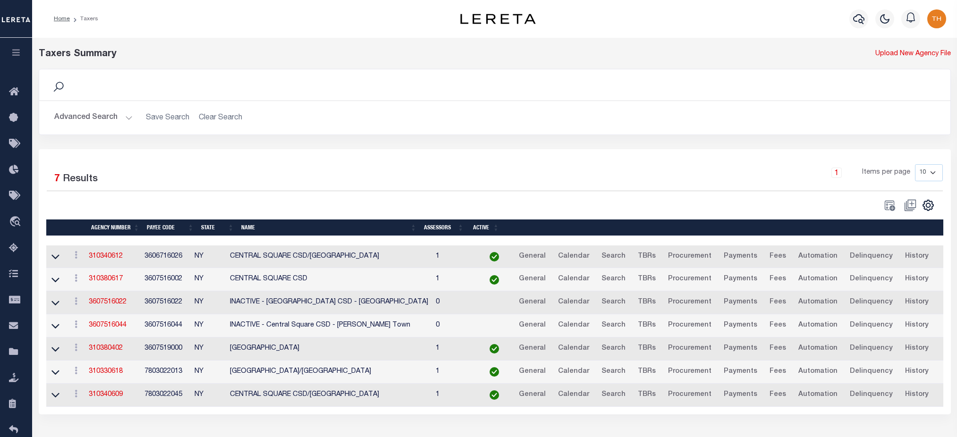
select select
click at [104, 123] on button "Advanced Search" at bounding box center [93, 118] width 78 height 18
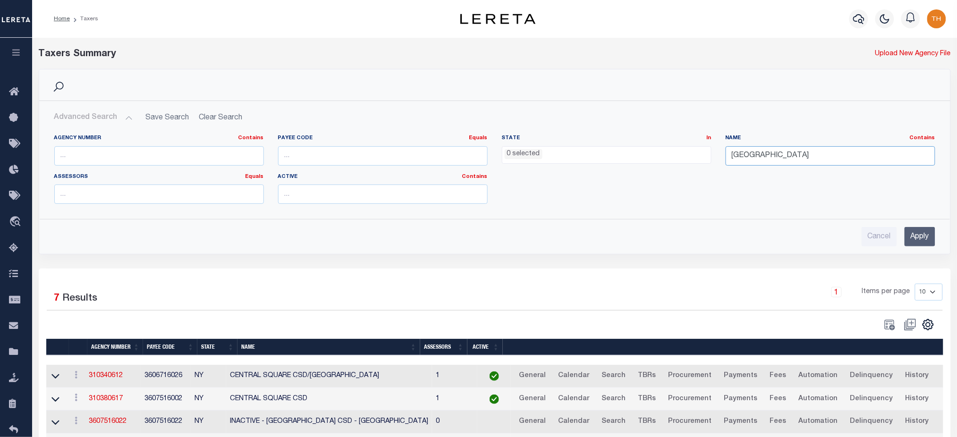
drag, startPoint x: 854, startPoint y: 159, endPoint x: 666, endPoint y: 160, distance: 187.4
click at [666, 160] on div "Agency Number Contains Contains Is Payee Code Equals Equals Is Not Equal To Is …" at bounding box center [494, 173] width 895 height 77
type input "[GEOGRAPHIC_DATA]"
click at [920, 235] on input "Apply" at bounding box center [919, 236] width 31 height 19
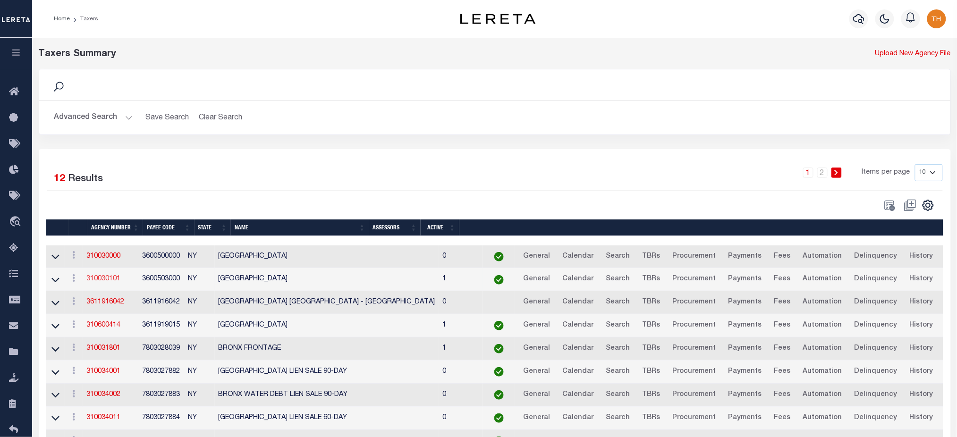
click at [103, 282] on link "310030101" at bounding box center [103, 279] width 34 height 7
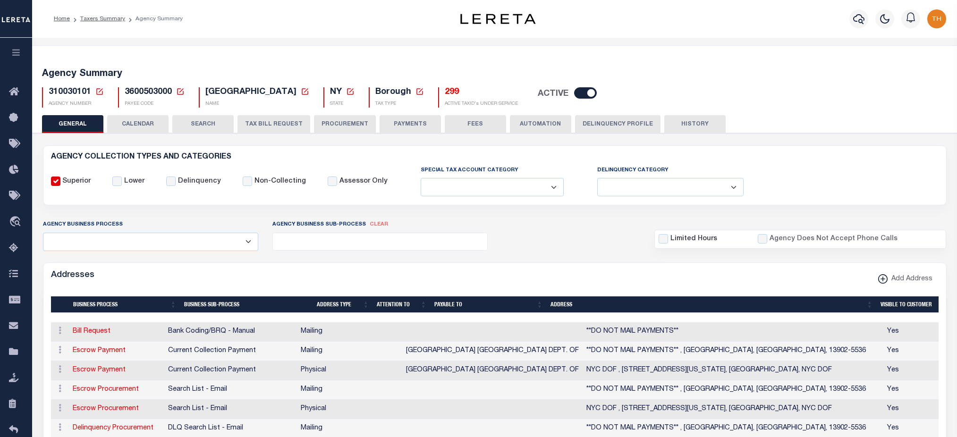
select select
click at [615, 125] on button "Delinquency Profile" at bounding box center [617, 124] width 85 height 18
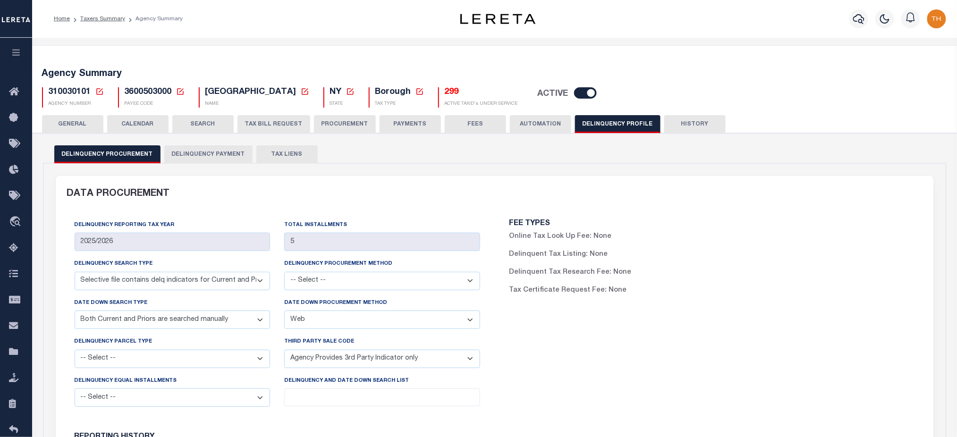
click at [209, 155] on button "Delinquency Payment" at bounding box center [208, 154] width 88 height 18
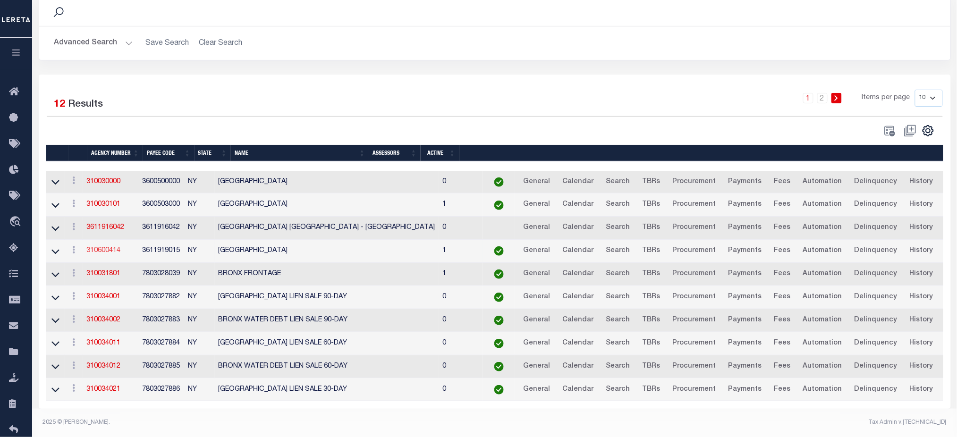
click at [116, 247] on link "310600414" at bounding box center [103, 250] width 34 height 7
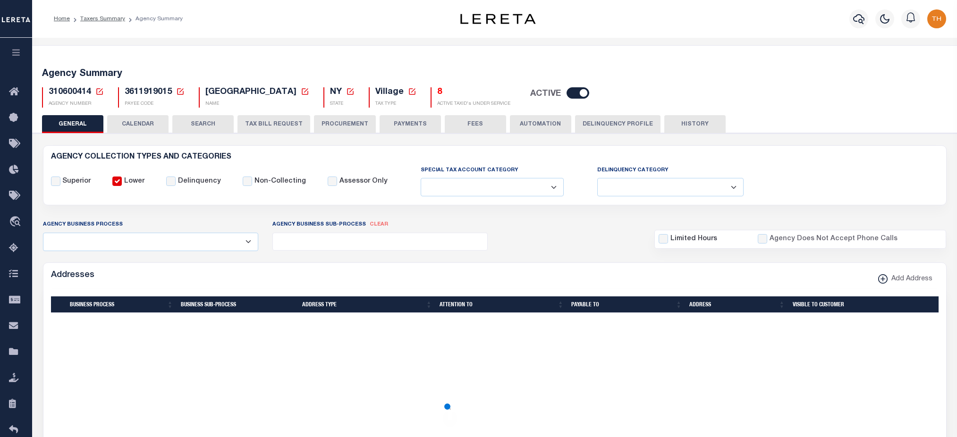
select select
select select "2022"
click at [618, 125] on button "Delinquency Profile" at bounding box center [617, 124] width 85 height 18
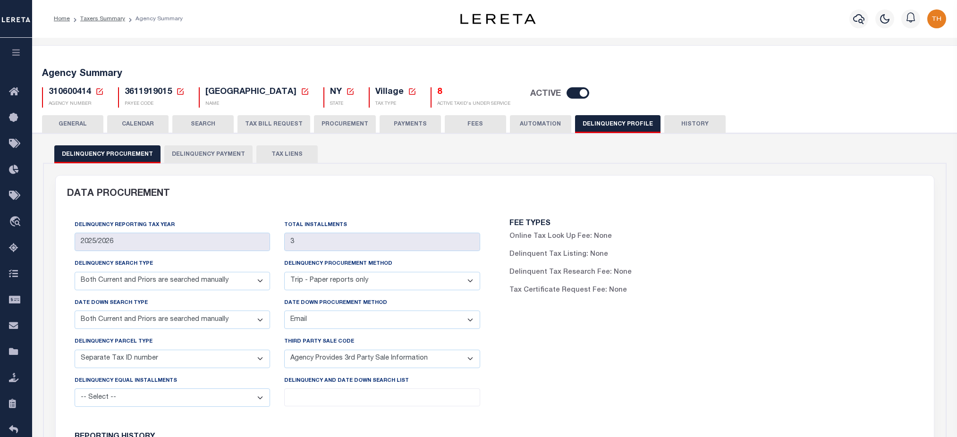
click at [201, 156] on button "Delinquency Payment" at bounding box center [208, 154] width 88 height 18
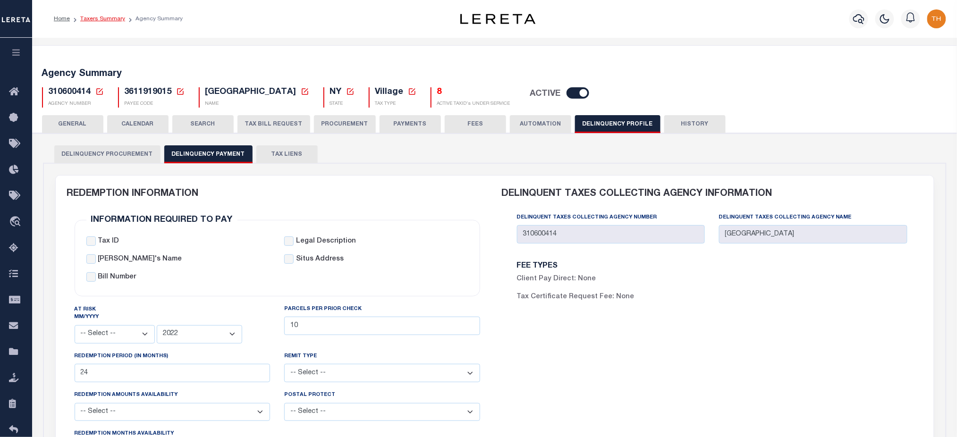
click at [119, 21] on link "Taxers Summary" at bounding box center [102, 19] width 45 height 6
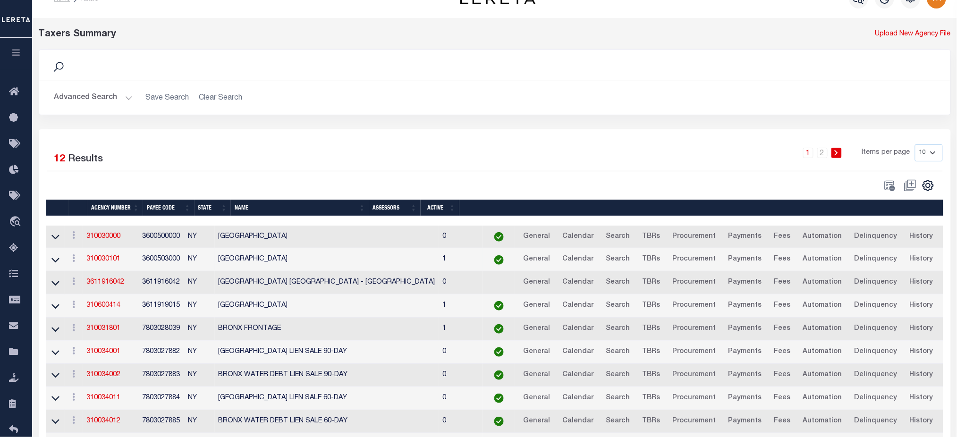
scroll to position [19, 0]
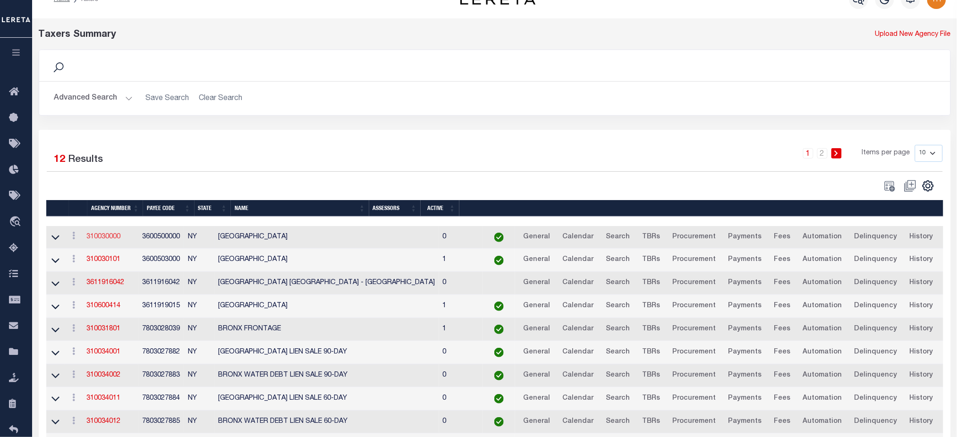
click at [105, 240] on link "310030000" at bounding box center [103, 237] width 34 height 7
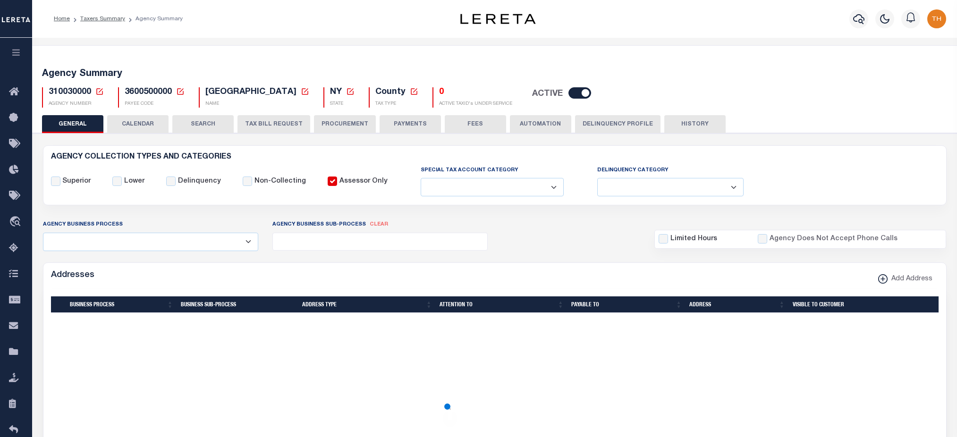
select select
click at [612, 119] on button "Delinquency Profile" at bounding box center [617, 124] width 85 height 18
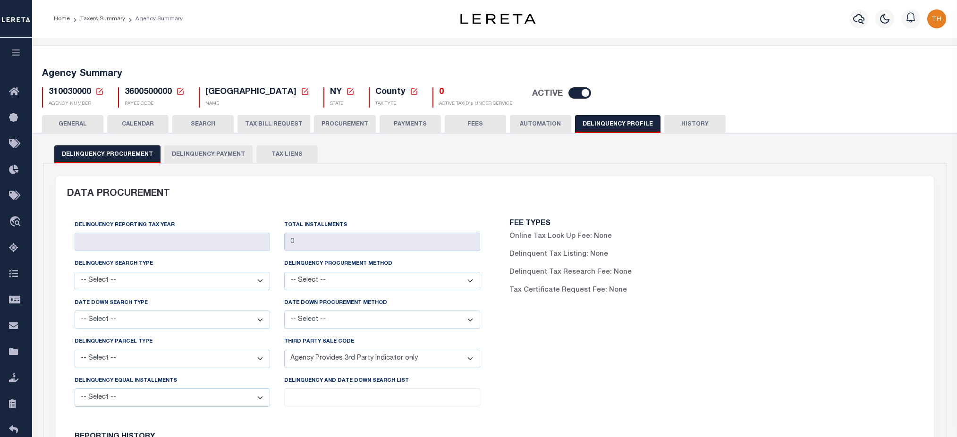
click at [195, 156] on button "Delinquency Payment" at bounding box center [208, 154] width 88 height 18
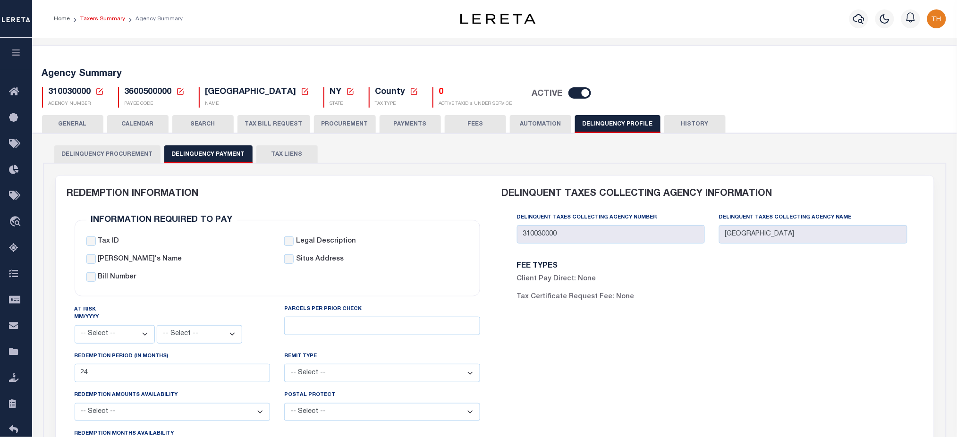
click at [97, 20] on link "Taxers Summary" at bounding box center [102, 19] width 45 height 6
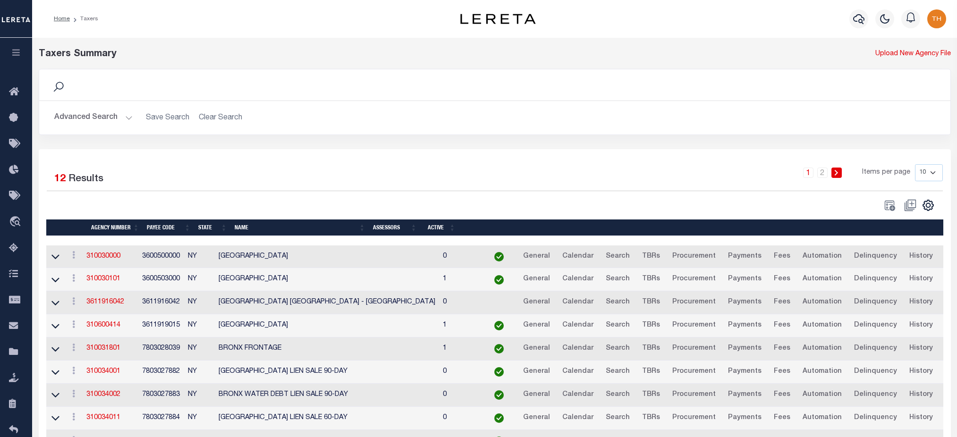
select select
click at [112, 110] on button "Advanced Search" at bounding box center [93, 118] width 78 height 18
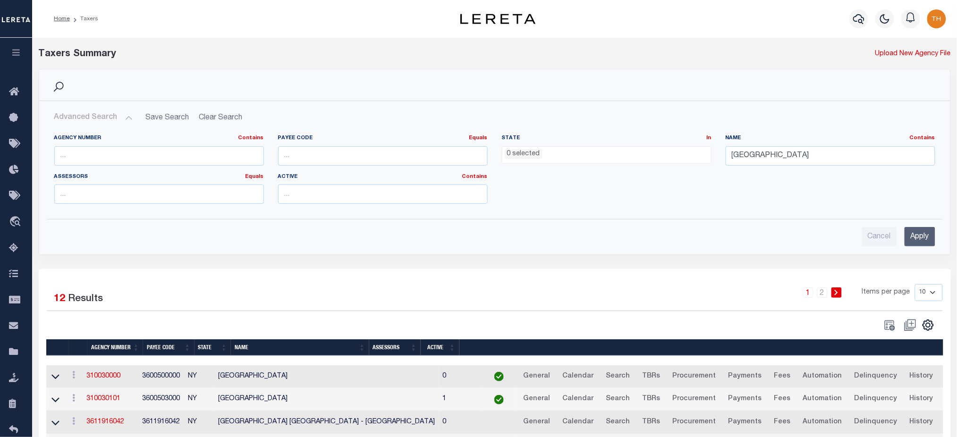
drag, startPoint x: 808, startPoint y: 144, endPoint x: 748, endPoint y: 160, distance: 62.4
click at [748, 160] on div "Name Contains Contains Is bronx" at bounding box center [830, 150] width 210 height 31
click at [768, 159] on input "bronx" at bounding box center [830, 155] width 210 height 19
type input "bor"
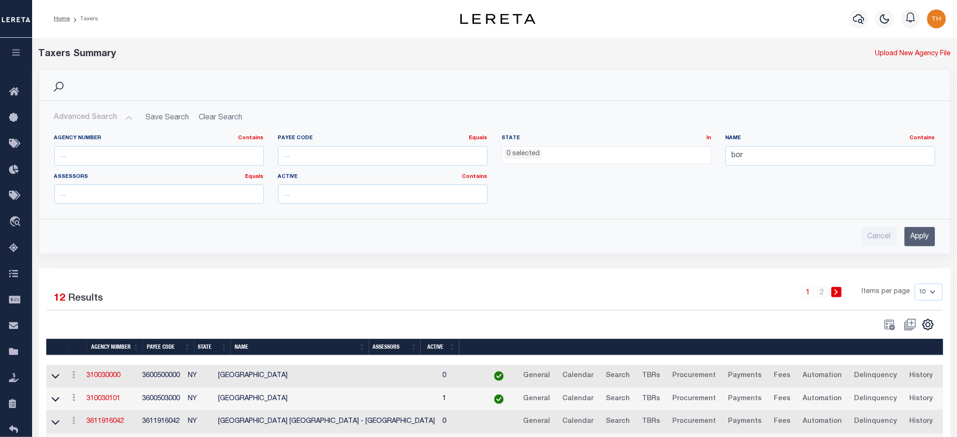
click at [915, 237] on input "Apply" at bounding box center [919, 236] width 31 height 19
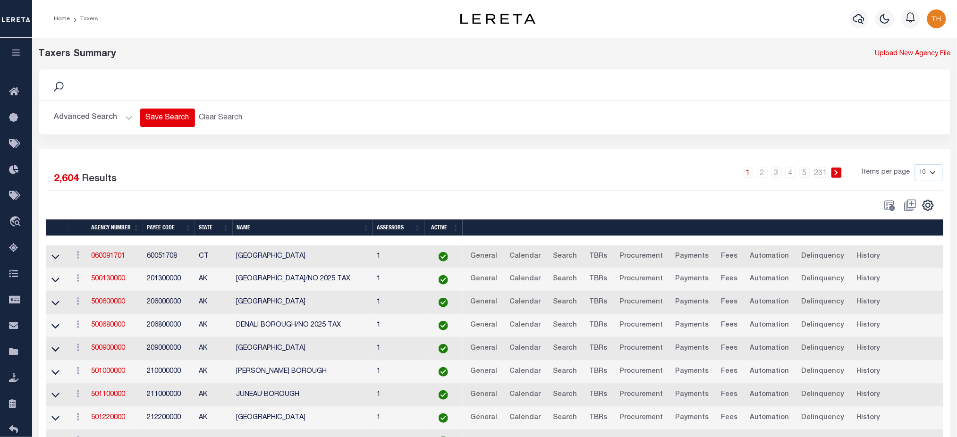
drag, startPoint x: 110, startPoint y: 118, endPoint x: 171, endPoint y: 125, distance: 60.7
click at [110, 119] on button "Advanced Search" at bounding box center [93, 118] width 78 height 18
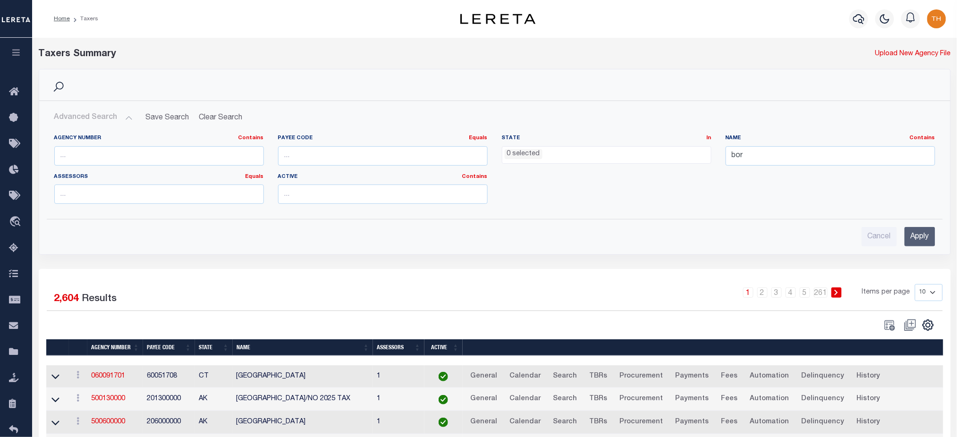
click at [662, 156] on ul "0 selected" at bounding box center [606, 153] width 209 height 13
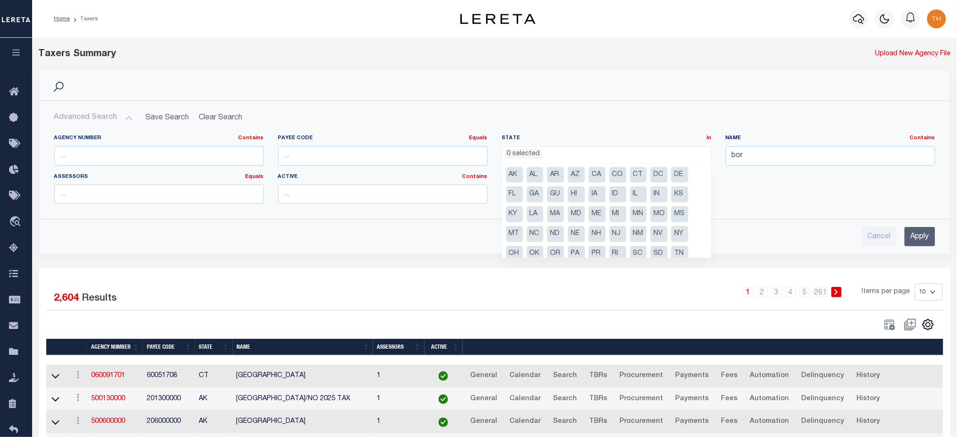
click at [690, 234] on ul "AK AL AR AZ CA CO CT DC DE FL GA GU HI IA ID IL IN KS KY LA MA MD ME MI MN MO M…" at bounding box center [606, 210] width 209 height 94
click at [683, 232] on li "NY" at bounding box center [679, 234] width 17 height 16
select select "NY"
click at [923, 233] on input "Apply" at bounding box center [919, 236] width 31 height 19
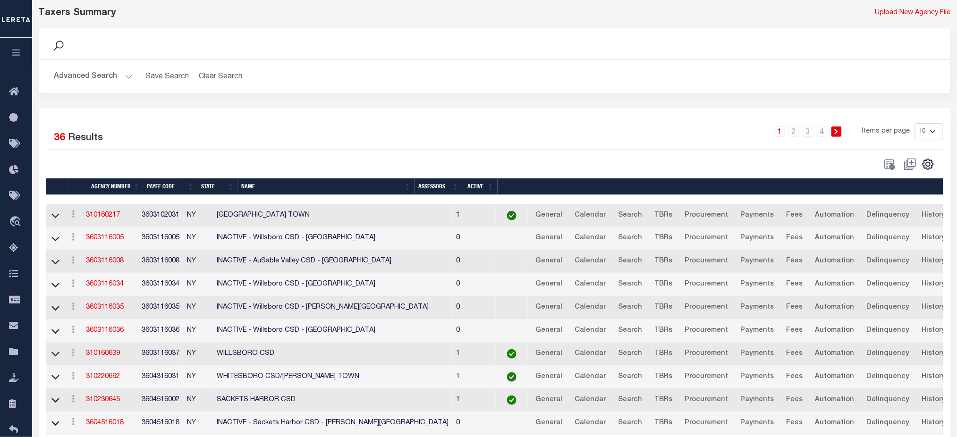
scroll to position [63, 0]
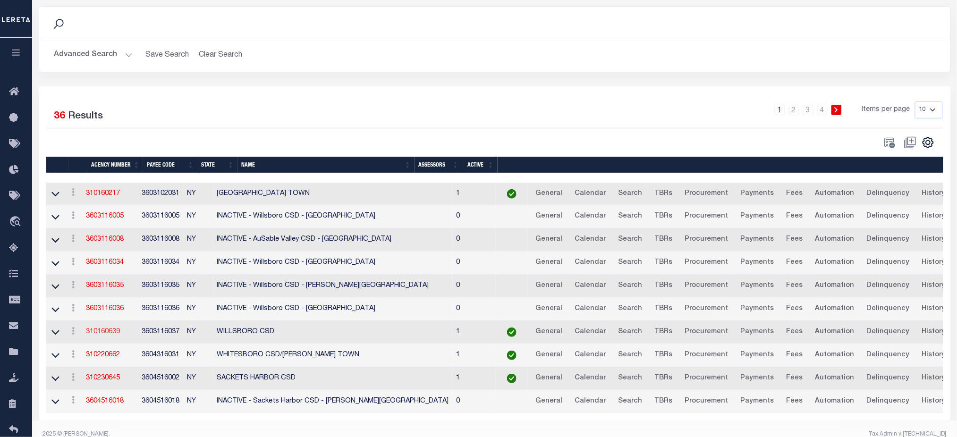
click at [109, 335] on link "310160639" at bounding box center [103, 331] width 34 height 7
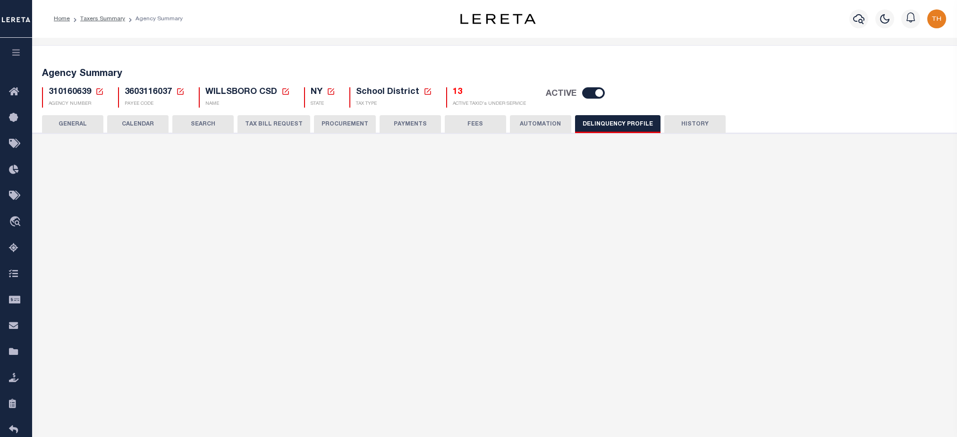
select select
select select "2023"
click at [202, 157] on button "Delinquency Payment" at bounding box center [208, 154] width 88 height 18
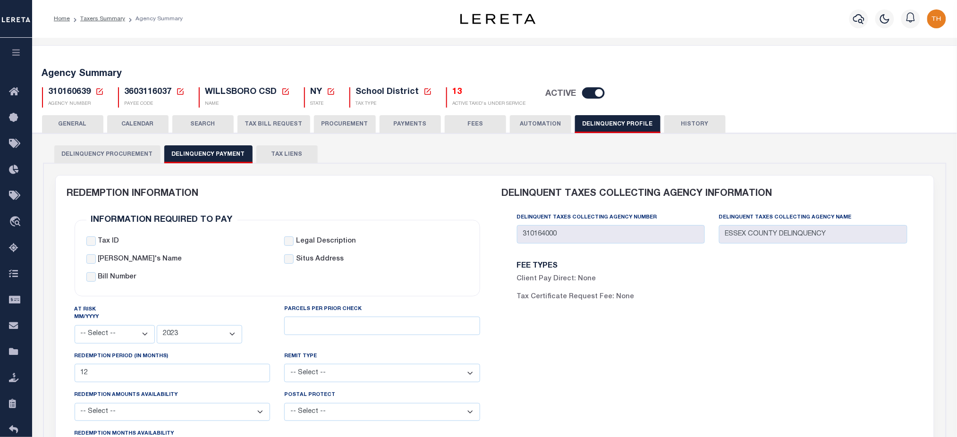
click at [886, 238] on div "Delinquent Taxes Collecting Agency Number 310164000 Delinquent Taxes Collecting…" at bounding box center [712, 231] width 404 height 39
click at [101, 20] on link "Taxers Summary" at bounding box center [102, 19] width 45 height 6
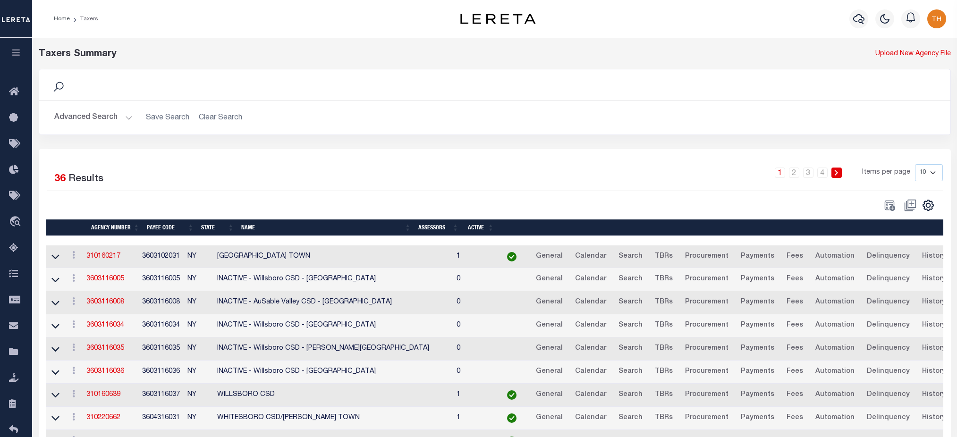
select select "NY"
click at [94, 111] on button "Advanced Search" at bounding box center [93, 118] width 78 height 18
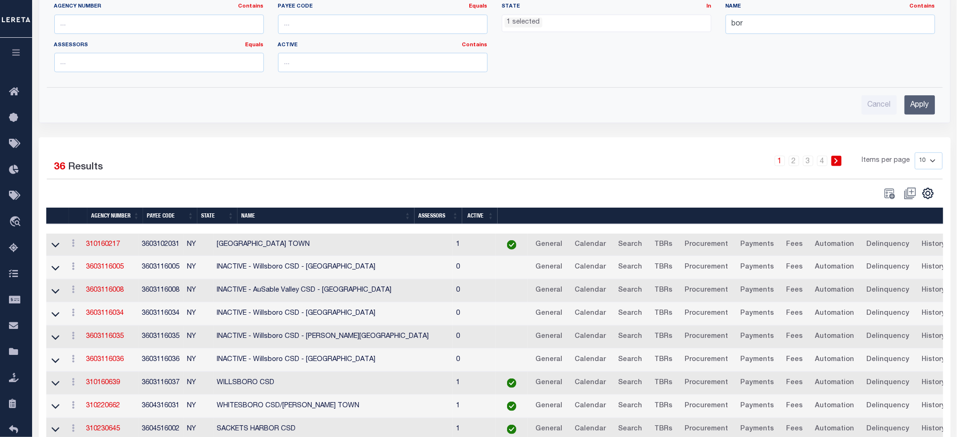
scroll to position [189, 0]
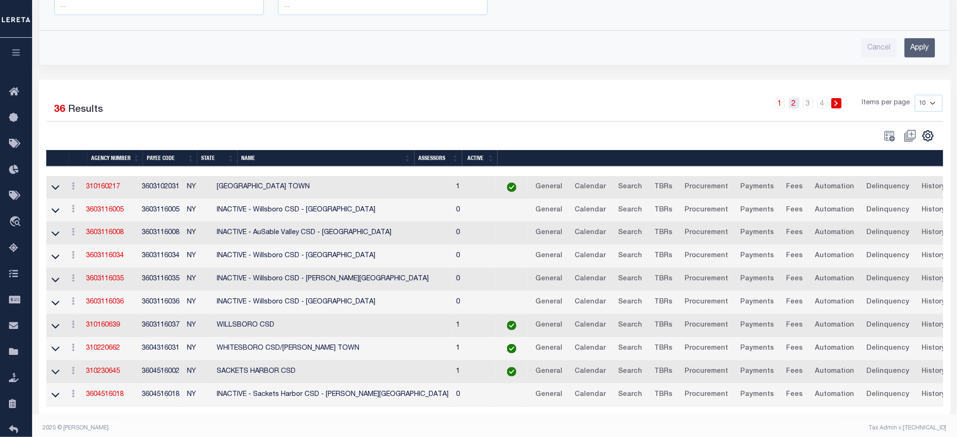
click at [798, 104] on link "2" at bounding box center [794, 103] width 10 height 10
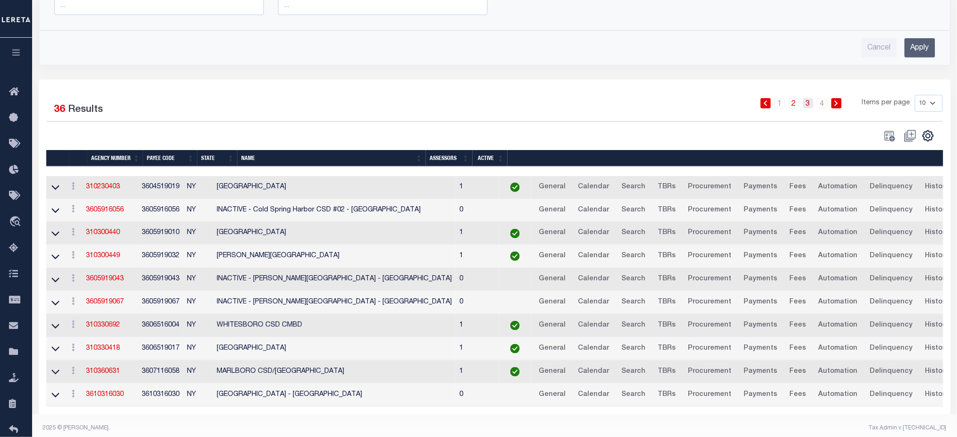
click at [810, 104] on link "3" at bounding box center [808, 103] width 10 height 10
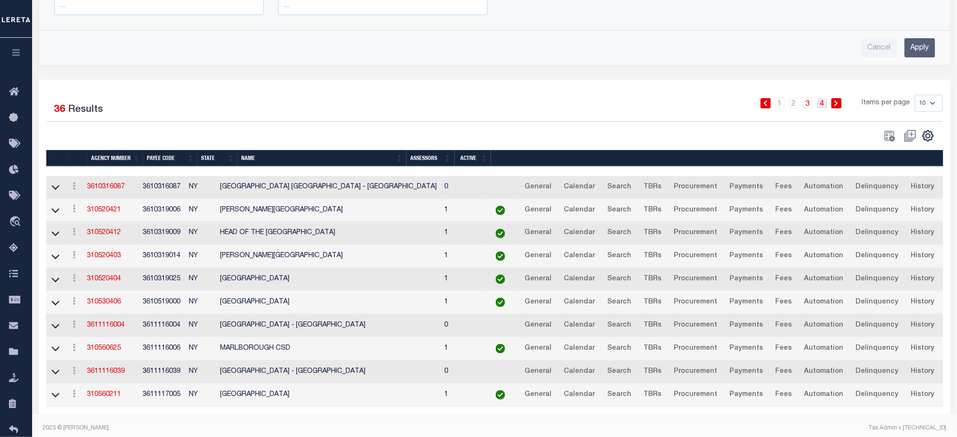
click at [823, 106] on link "4" at bounding box center [822, 103] width 10 height 10
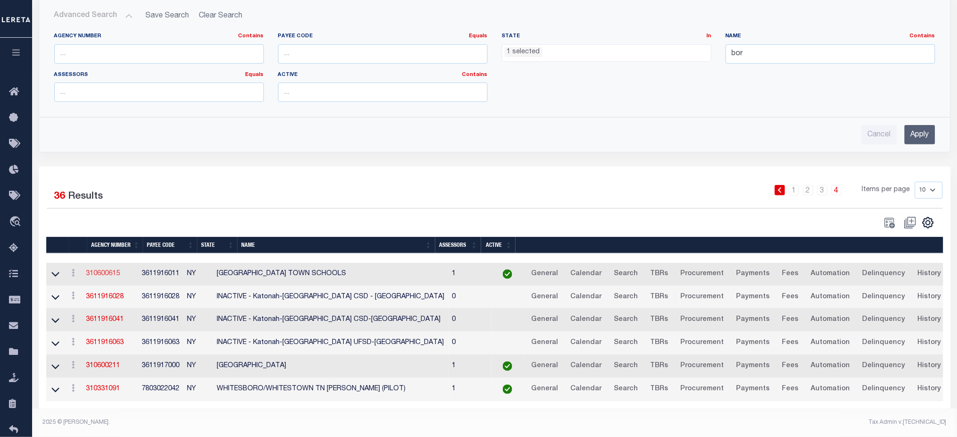
click at [119, 270] on link "310600615" at bounding box center [103, 273] width 34 height 7
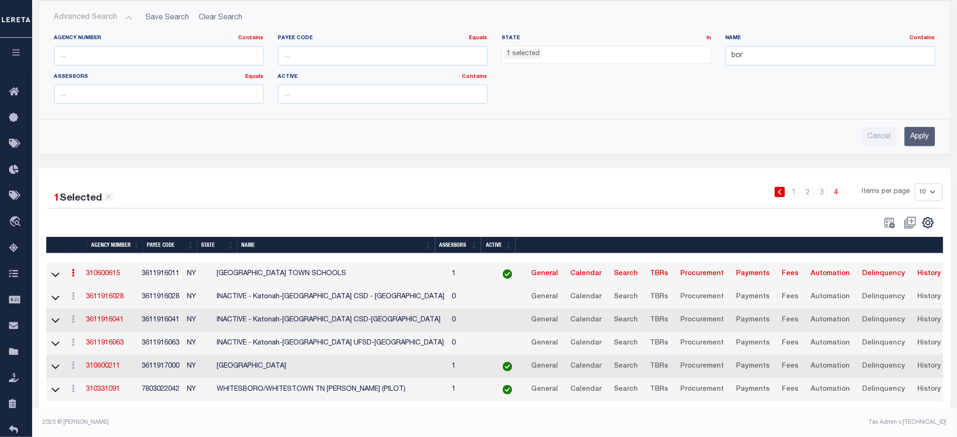
scroll to position [108, 0]
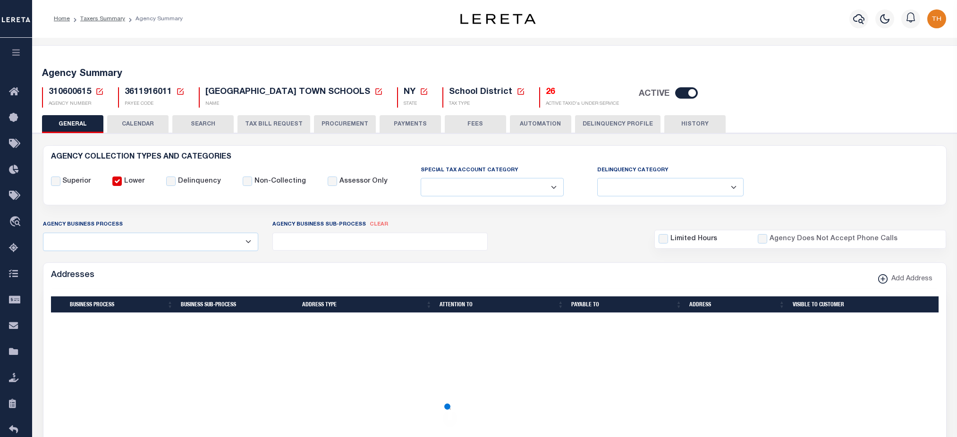
select select
select select "2022"
click at [606, 124] on button "Delinquency Profile" at bounding box center [617, 124] width 85 height 18
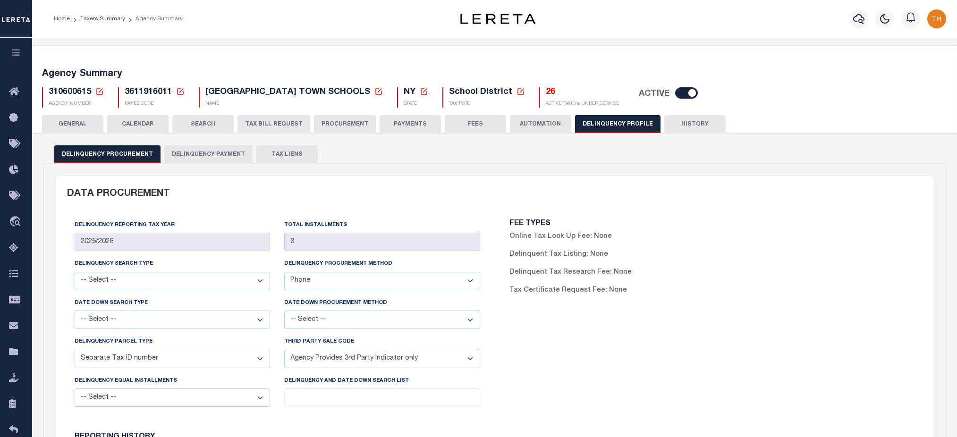
click at [225, 150] on button "Delinquency Payment" at bounding box center [208, 154] width 88 height 18
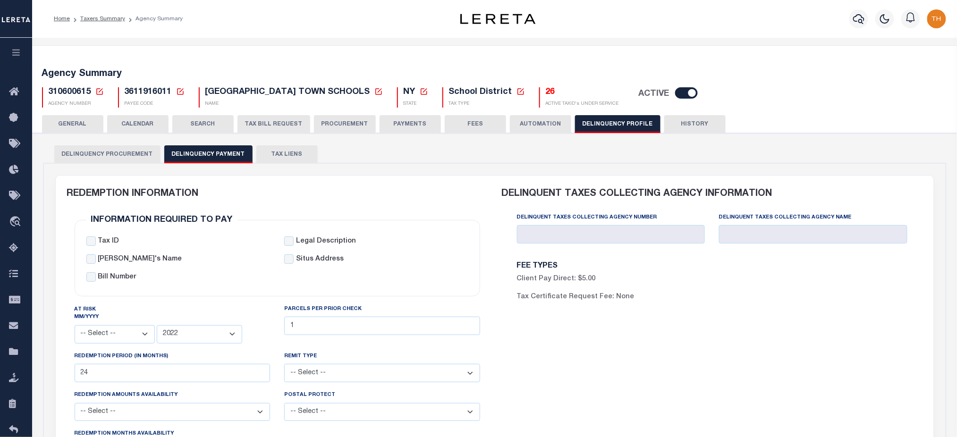
click at [83, 119] on button "GENERAL" at bounding box center [72, 124] width 61 height 18
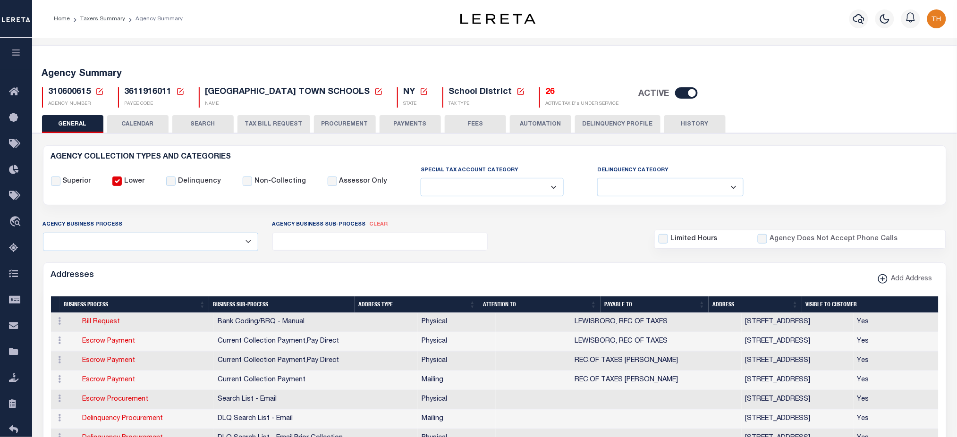
click at [102, 22] on li "Taxers Summary" at bounding box center [97, 19] width 55 height 8
click at [105, 20] on link "Taxers Summary" at bounding box center [102, 19] width 45 height 6
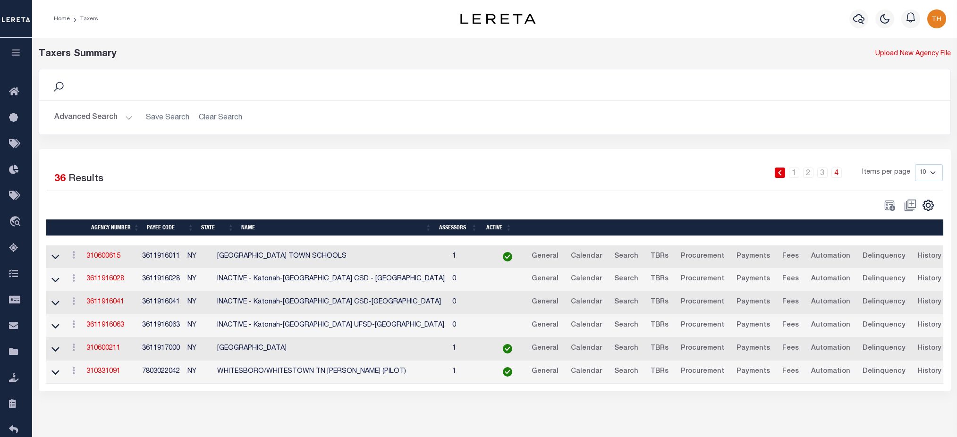
select select "NY"
click at [101, 113] on button "Advanced Search" at bounding box center [93, 118] width 78 height 18
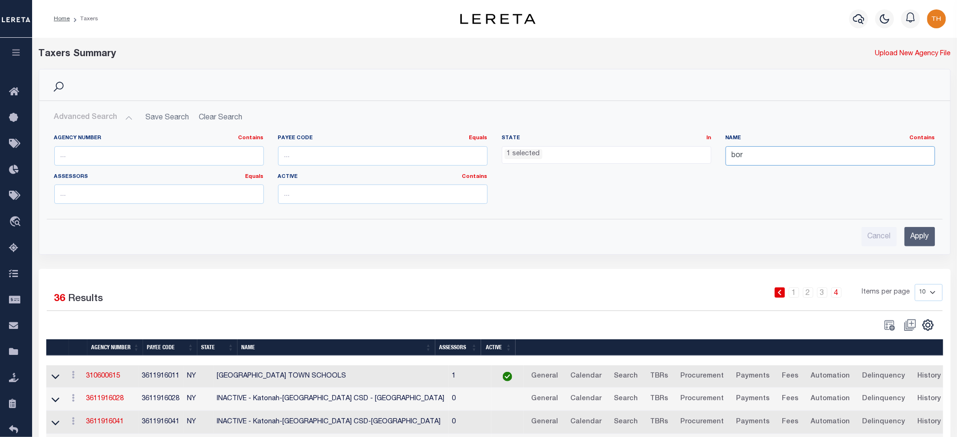
drag, startPoint x: 839, startPoint y: 155, endPoint x: 654, endPoint y: 157, distance: 185.0
click at [654, 157] on div "Agency Number Contains Contains Is Payee Code Equals Equals Is Not Equal To Is …" at bounding box center [494, 173] width 895 height 77
type input "NY finance"
drag, startPoint x: 930, startPoint y: 236, endPoint x: 924, endPoint y: 236, distance: 5.7
click at [928, 236] on input "Apply" at bounding box center [919, 236] width 31 height 19
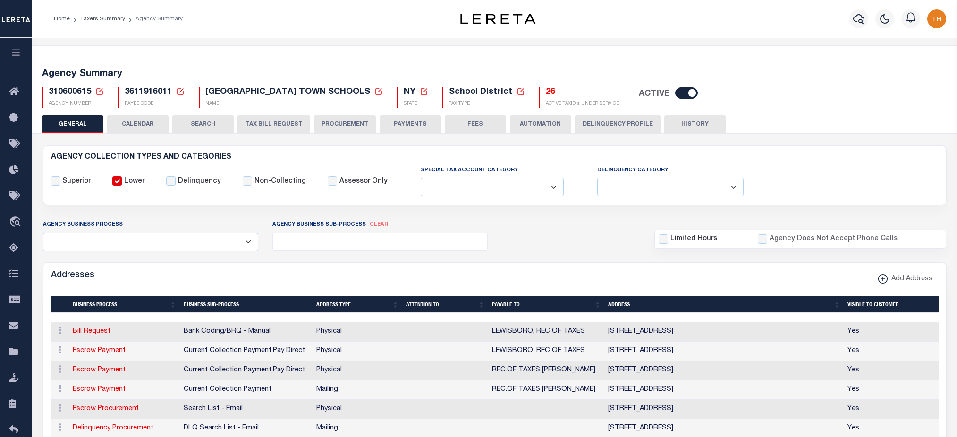
select select
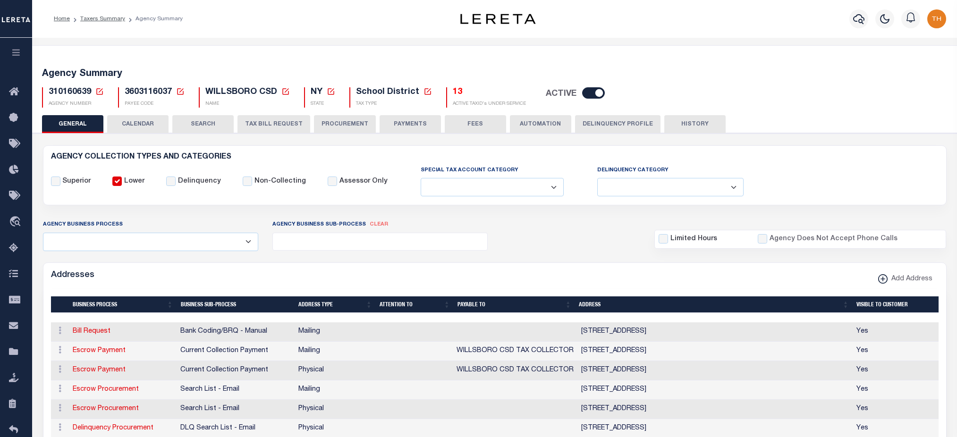
select select
select select "2023"
click at [607, 128] on button "Delinquency Profile" at bounding box center [617, 124] width 85 height 18
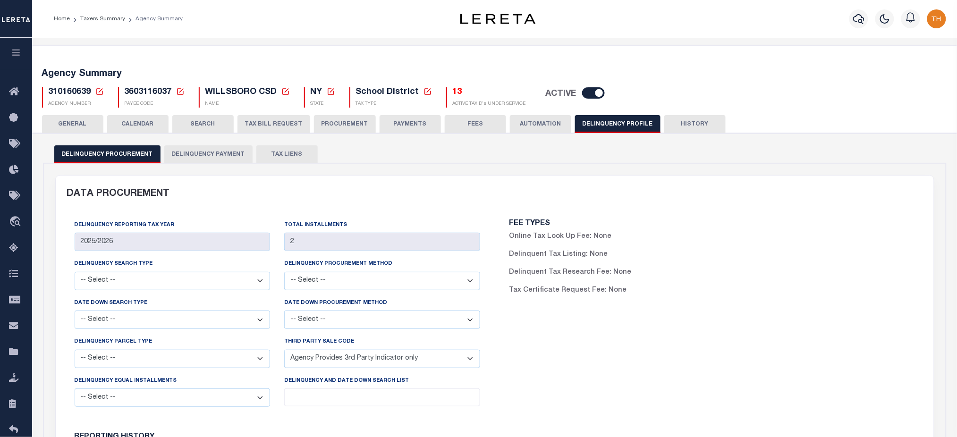
click at [185, 159] on button "Delinquency Payment" at bounding box center [208, 154] width 88 height 18
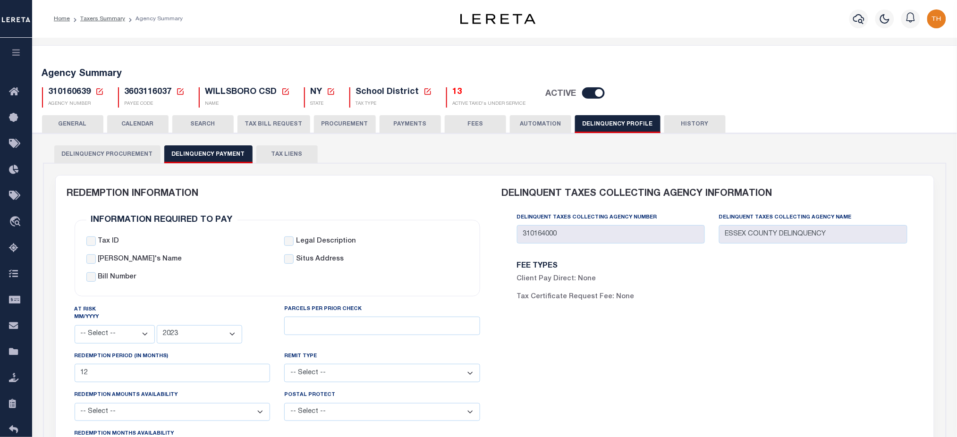
click at [90, 118] on button "GENERAL" at bounding box center [72, 124] width 61 height 18
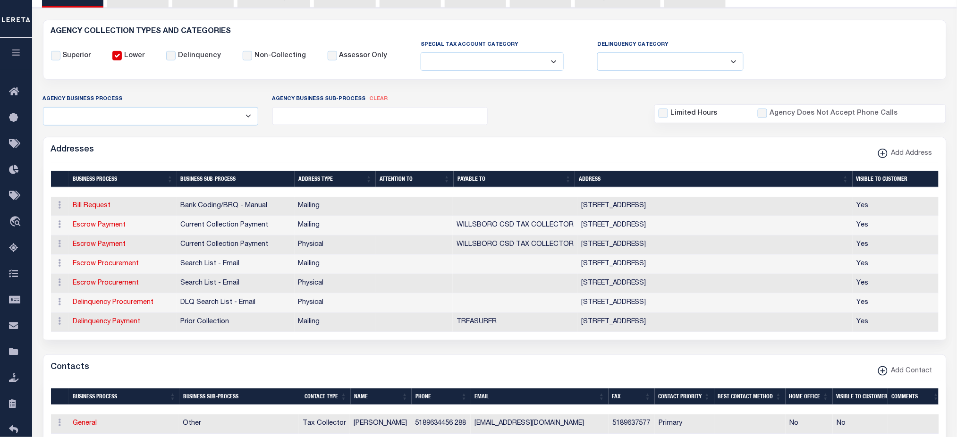
scroll to position [63, 0]
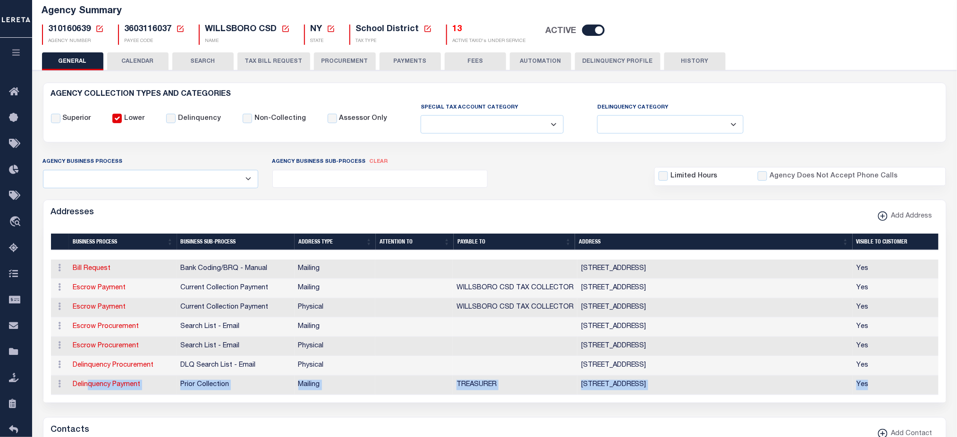
drag, startPoint x: 917, startPoint y: 389, endPoint x: 116, endPoint y: 18, distance: 883.1
click at [79, 369] on tbody "ACTIONS Edit Address Delete Address Bill Request Bank Coding/BRQ - Manual Maili…" at bounding box center [496, 327] width 890 height 135
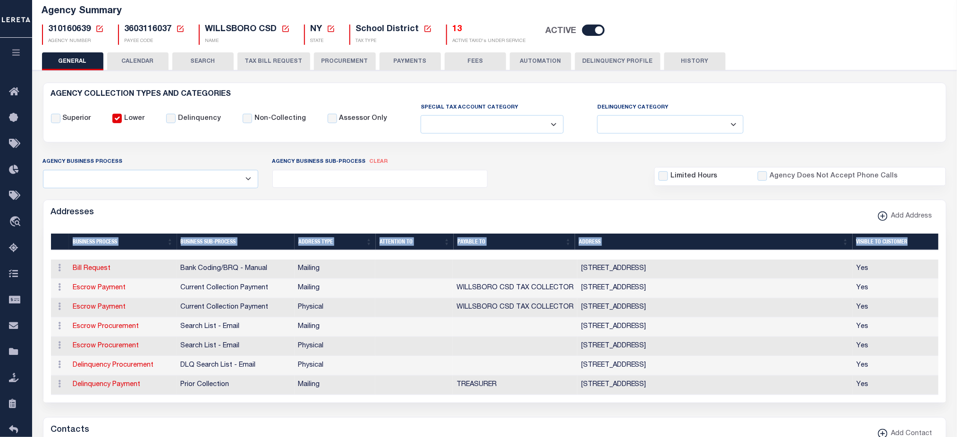
drag, startPoint x: 103, startPoint y: 232, endPoint x: 177, endPoint y: 255, distance: 77.0
click at [159, 255] on div "Addresses Add Address" at bounding box center [494, 301] width 903 height 203
click at [220, 212] on div "Addresses Add Address" at bounding box center [494, 213] width 902 height 26
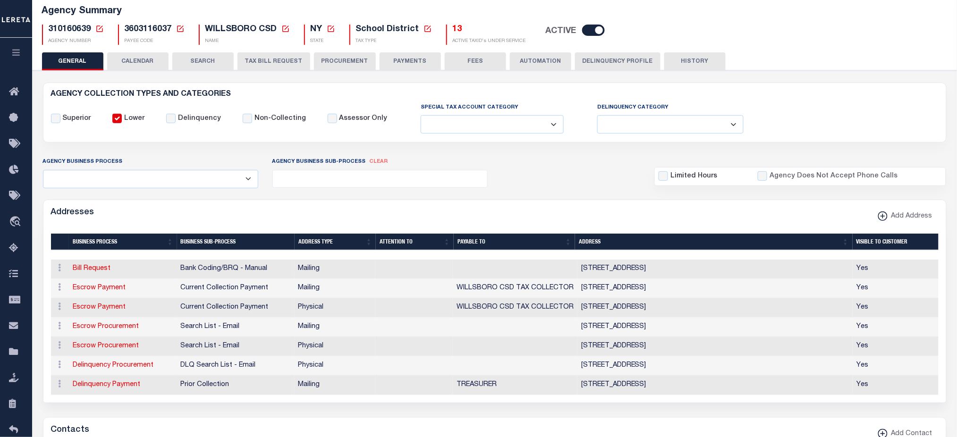
drag, startPoint x: 621, startPoint y: 58, endPoint x: 376, endPoint y: 133, distance: 256.6
click at [621, 58] on button "Delinquency Profile" at bounding box center [617, 61] width 85 height 18
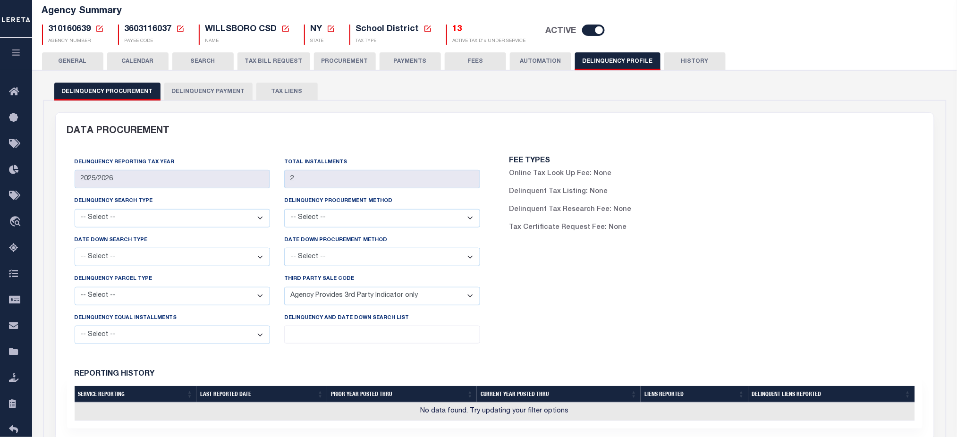
click at [235, 94] on button "Delinquency Payment" at bounding box center [208, 92] width 88 height 18
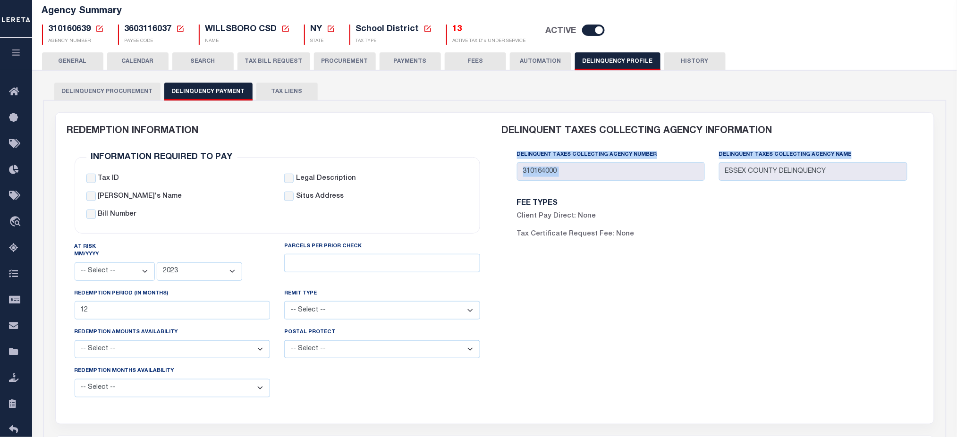
click at [844, 170] on div "Delinquent Taxes Collecting Agency Number 310164000 Delinquent Taxes Collecting…" at bounding box center [712, 169] width 421 height 39
click at [827, 202] on div "FEE TYPES Client Pay Direct: None Tax Certificate Request Fee: None" at bounding box center [712, 224] width 404 height 48
click at [511, 155] on div "Delinquent Taxes Collecting Agency Number 310164000 Delinquent Taxes Collecting…" at bounding box center [712, 169] width 404 height 39
click at [840, 172] on div "Delinquent Taxes Collecting Agency Number 310164000 Delinquent Taxes Collecting…" at bounding box center [712, 169] width 404 height 39
drag, startPoint x: 136, startPoint y: 63, endPoint x: 71, endPoint y: 109, distance: 80.5
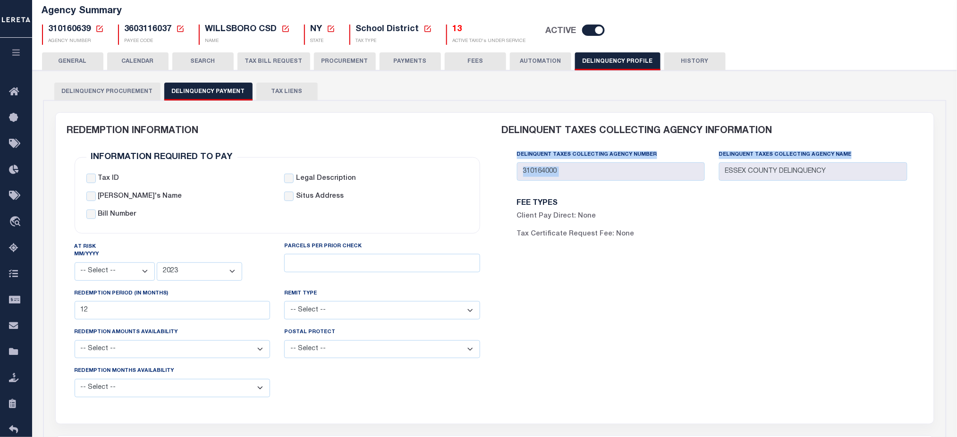
click at [136, 61] on button "CALENDAR" at bounding box center [137, 61] width 61 height 18
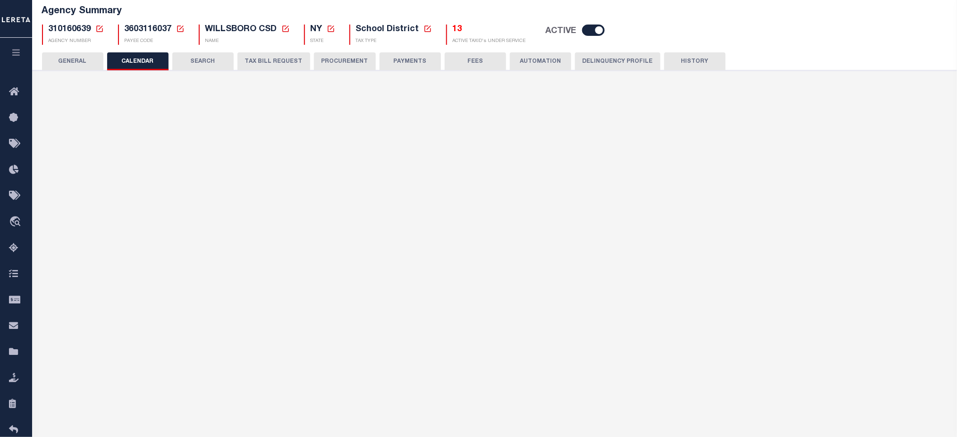
click at [81, 70] on button "GENERAL" at bounding box center [72, 61] width 61 height 18
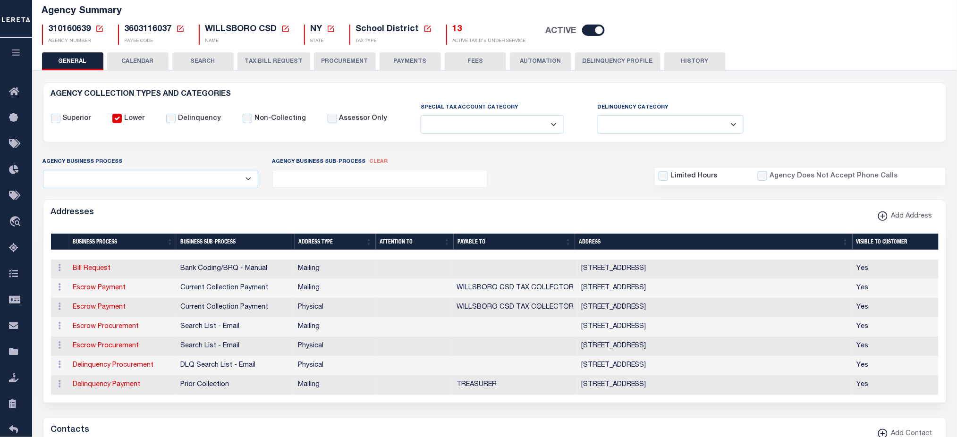
click at [618, 59] on button "Delinquency Profile" at bounding box center [617, 61] width 85 height 18
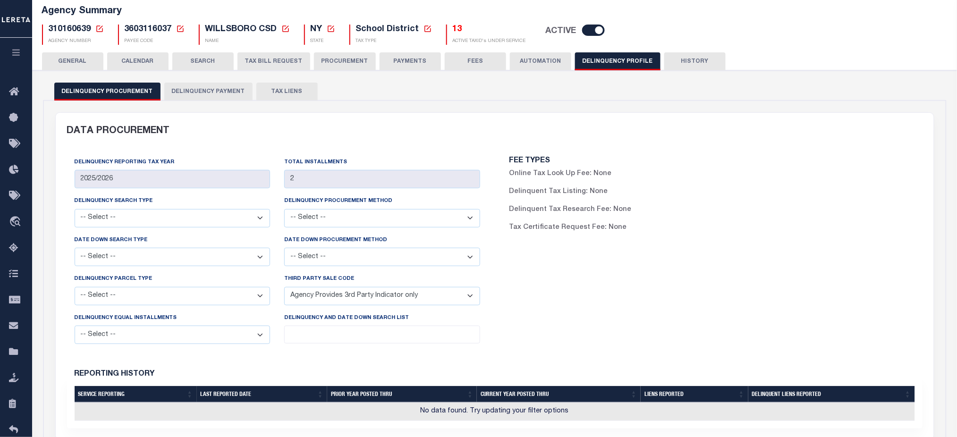
click at [196, 96] on button "Delinquency Payment" at bounding box center [208, 92] width 88 height 18
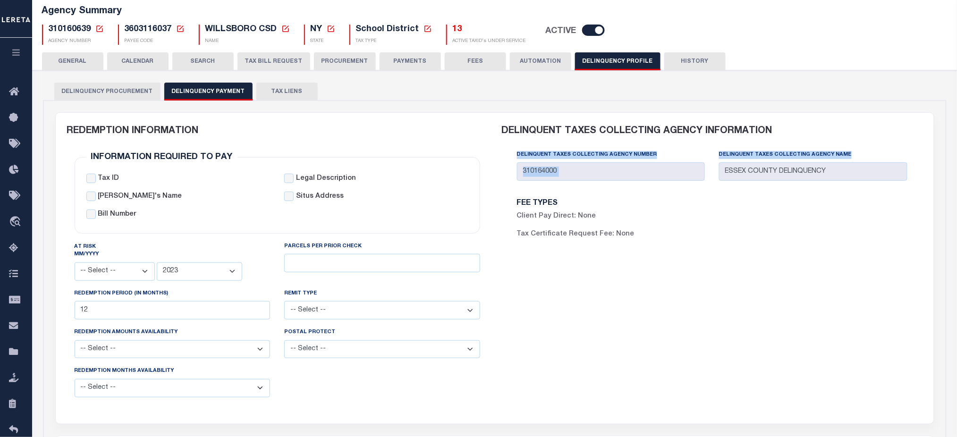
scroll to position [252, 0]
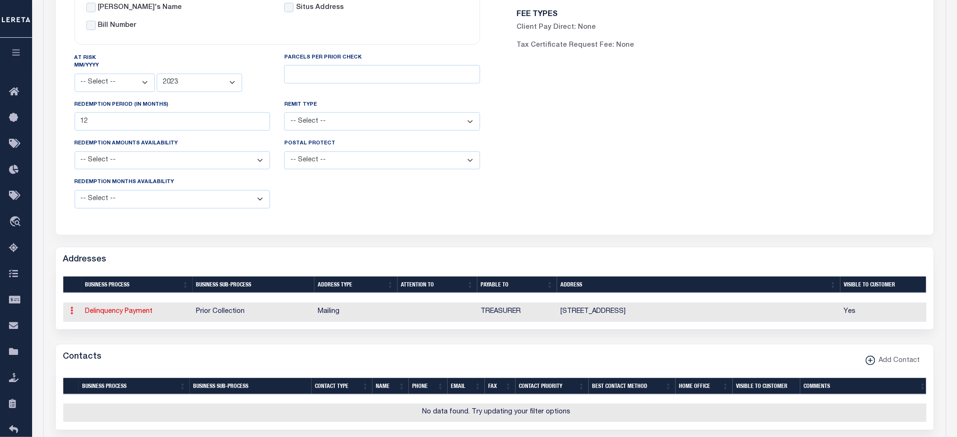
click at [71, 314] on icon at bounding box center [72, 311] width 3 height 8
click at [379, 378] on div "Selected 0 Result Items per page" at bounding box center [495, 399] width 878 height 59
drag, startPoint x: 866, startPoint y: 316, endPoint x: 444, endPoint y: 325, distance: 422.0
click at [444, 322] on div "Business Process Business Sub-Process Address Type Attention To Payable To Addr…" at bounding box center [494, 312] width 863 height 19
click at [592, 216] on div "DELINQUENT TAXES COLLECTING AGENCY INFORMATION Delinquent Taxes Collecting Agen…" at bounding box center [712, 74] width 435 height 300
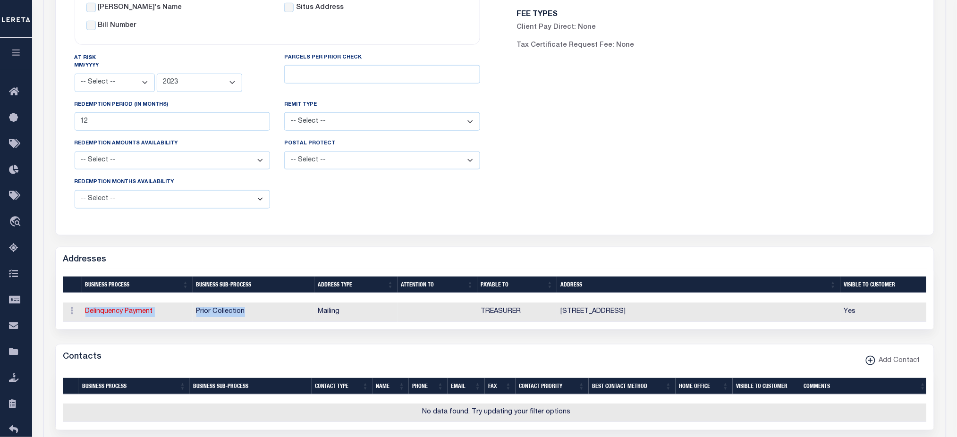
drag, startPoint x: 78, startPoint y: 311, endPoint x: 259, endPoint y: 317, distance: 180.8
click at [259, 317] on tr "ACTIONS View Address Delinquency Payment Prior Collection Mailing TREASURER 100…" at bounding box center [496, 312] width 867 height 19
drag, startPoint x: 890, startPoint y: 313, endPoint x: 80, endPoint y: 312, distance: 809.4
click at [80, 312] on tr "ACTIONS View Address Delinquency Payment Prior Collection Mailing TREASURER 100…" at bounding box center [496, 312] width 867 height 19
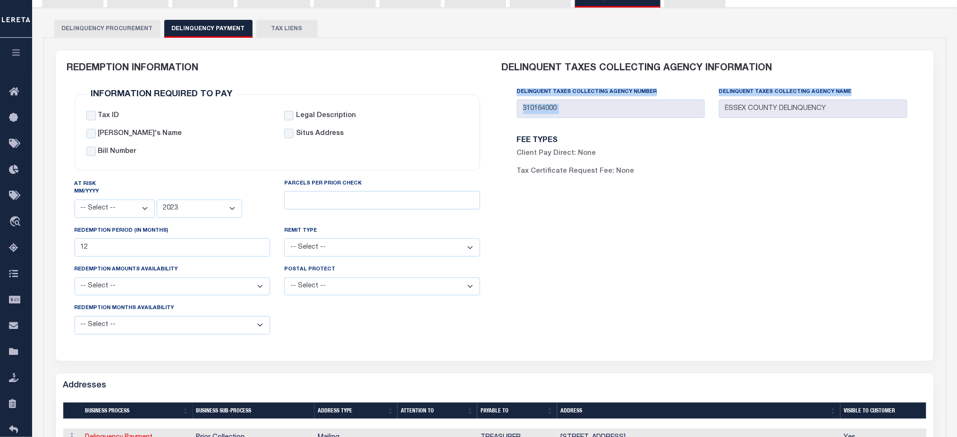
click at [842, 111] on div "Delinquent Taxes Collecting Agency Number 310164000 Delinquent Taxes Collecting…" at bounding box center [712, 106] width 404 height 39
drag, startPoint x: 515, startPoint y: 90, endPoint x: 510, endPoint y: 88, distance: 4.9
click at [510, 88] on div "Delinquent Taxes Collecting Agency Number 310164000 Delinquent Taxes Collecting…" at bounding box center [712, 106] width 404 height 39
click at [832, 112] on div "Delinquent Taxes Collecting Agency Number 310164000 Delinquent Taxes Collecting…" at bounding box center [712, 106] width 404 height 39
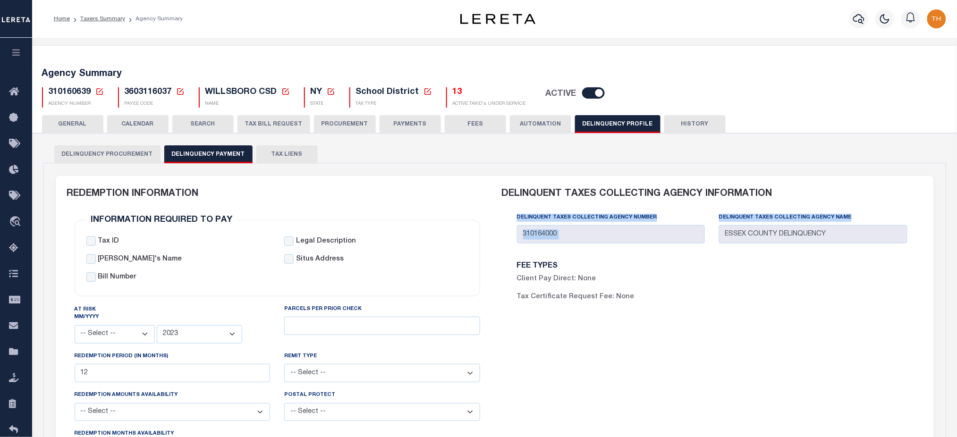
drag, startPoint x: 79, startPoint y: 120, endPoint x: 457, endPoint y: 342, distance: 439.0
click at [79, 120] on button "GENERAL" at bounding box center [72, 124] width 61 height 18
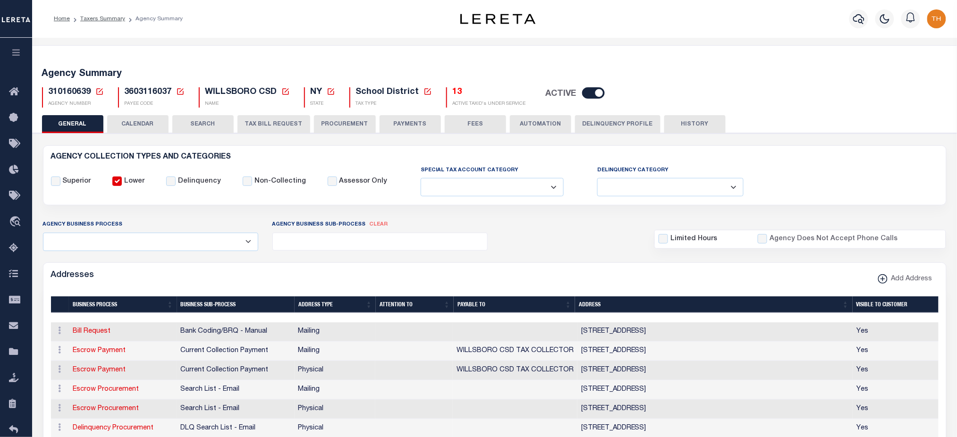
scroll to position [189, 0]
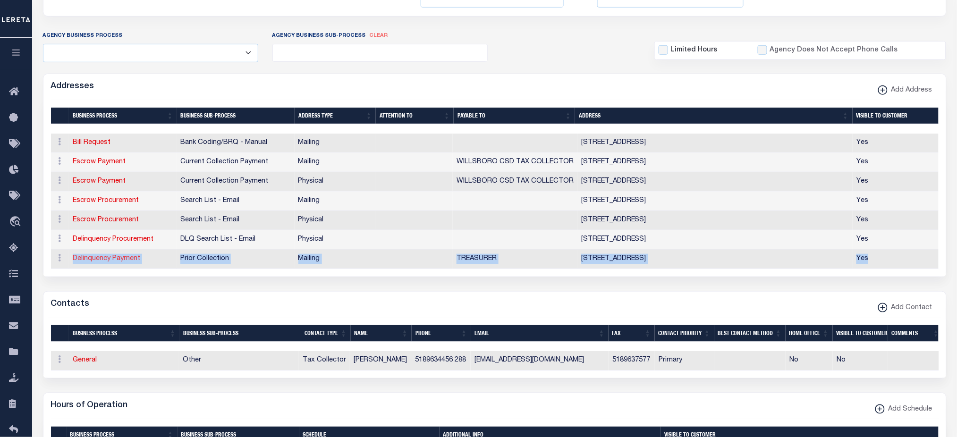
drag, startPoint x: 636, startPoint y: 262, endPoint x: 73, endPoint y: 260, distance: 563.1
click at [73, 260] on tr "ACTIONS View Address Delinquency Payment Prior Collection Mailing TREASURER 100…" at bounding box center [496, 259] width 890 height 19
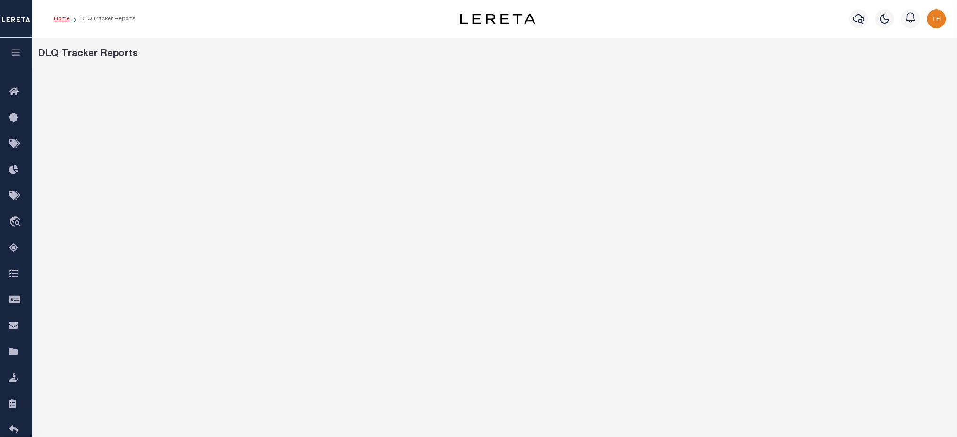
click at [55, 16] on link "Home" at bounding box center [62, 19] width 16 height 6
click at [18, 55] on icon "button" at bounding box center [16, 52] width 11 height 8
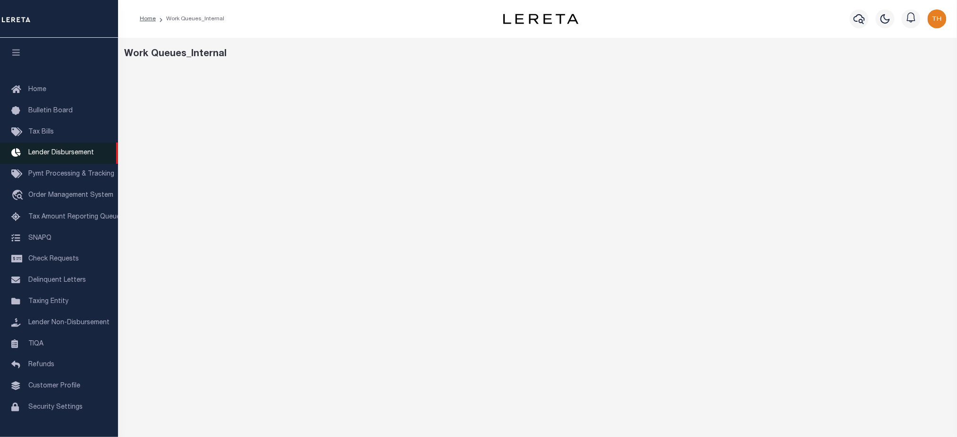
click at [57, 155] on span "Lender Disbursement" at bounding box center [61, 153] width 66 height 7
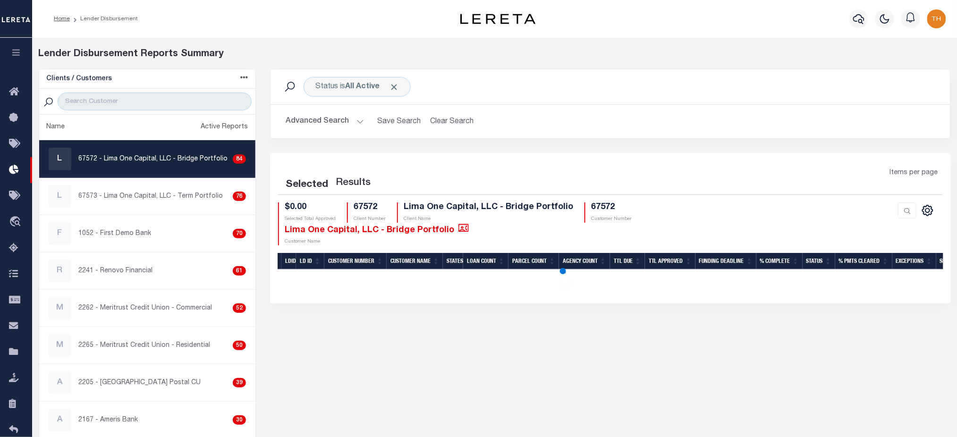
click at [22, 55] on button "button" at bounding box center [16, 54] width 32 height 32
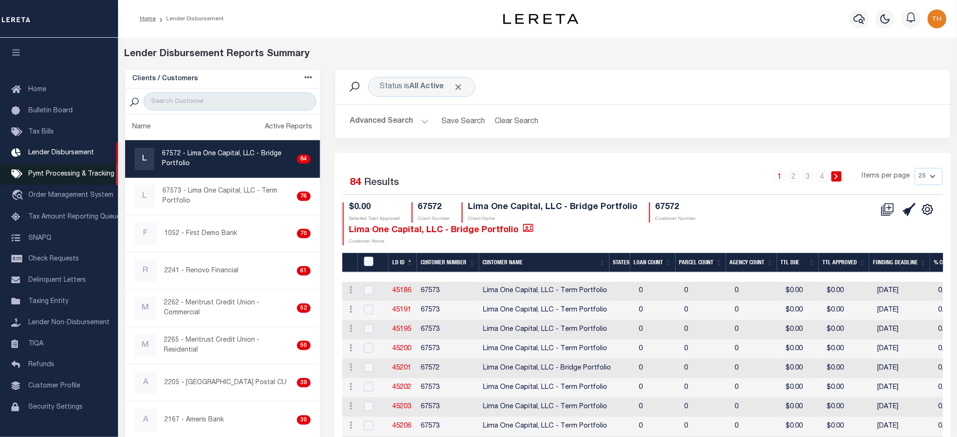
click at [56, 177] on span "Pymt Processing & Tracking" at bounding box center [71, 174] width 86 height 7
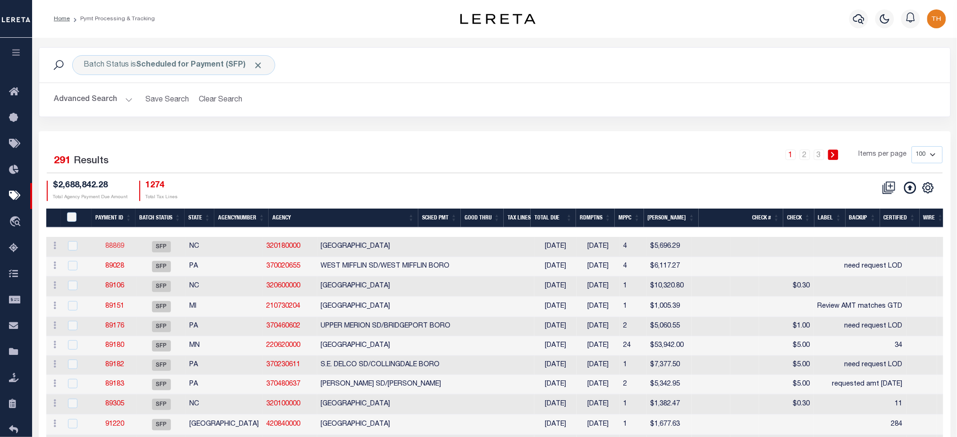
click at [115, 248] on link "88869" at bounding box center [114, 246] width 19 height 7
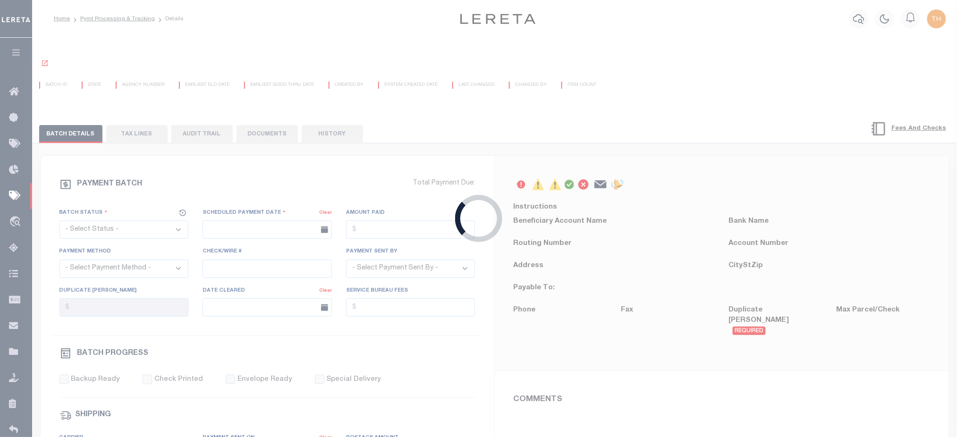
select select "SFP"
type input "[DATE]"
type input "[PERSON_NAME]"
type input "N"
radio input "true"
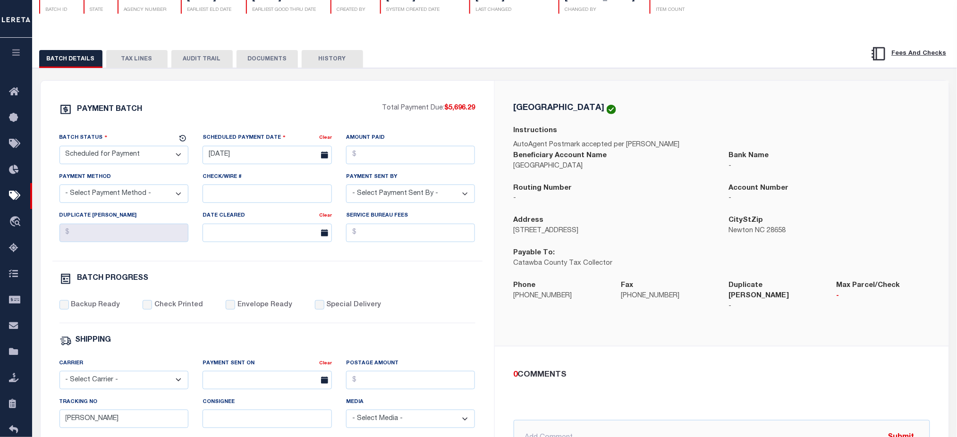
scroll to position [63, 0]
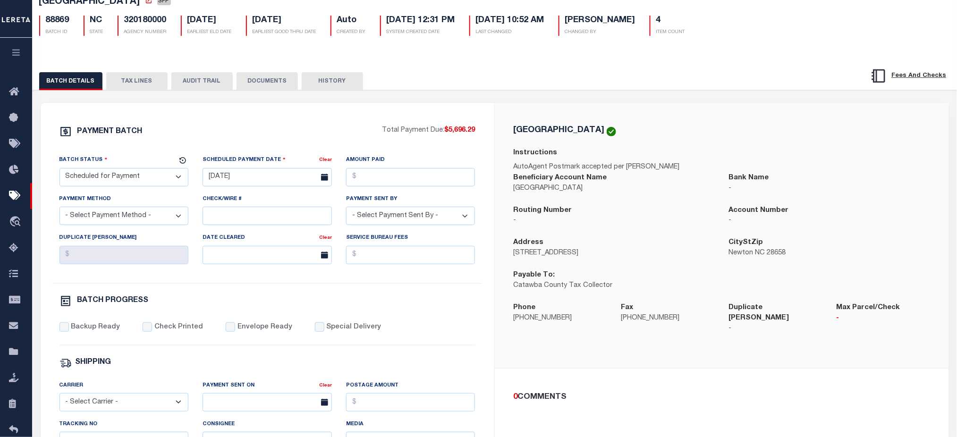
click at [20, 57] on icon "button" at bounding box center [16, 52] width 11 height 8
